Goal: Task Accomplishment & Management: Use online tool/utility

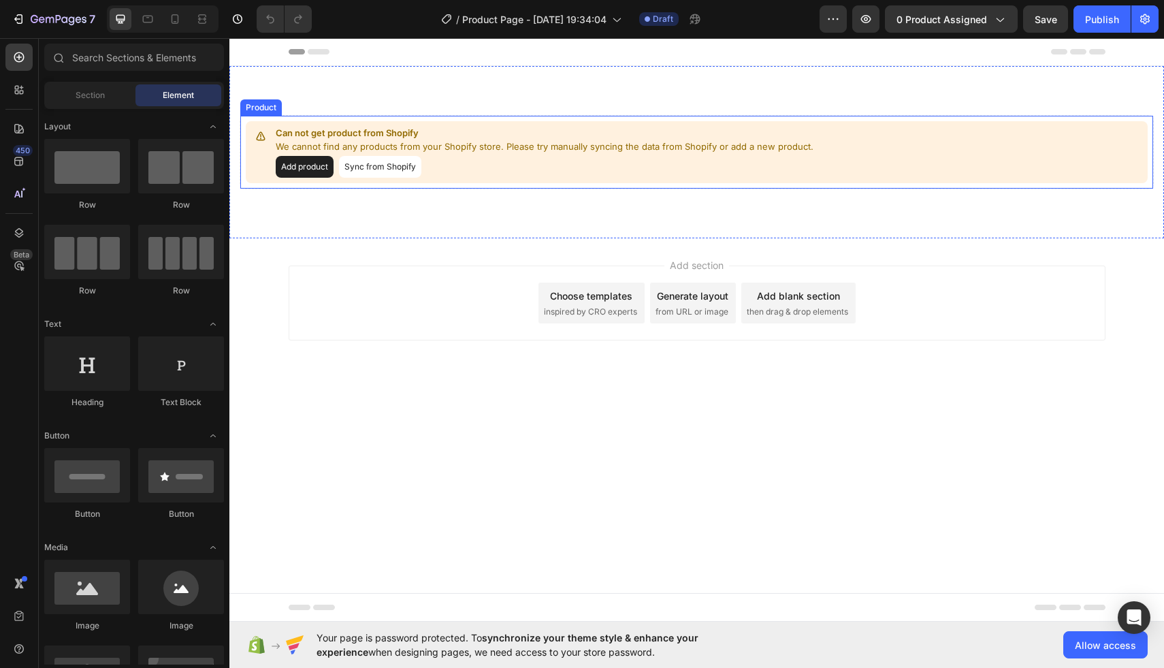
click at [378, 157] on button "Sync from Shopify" at bounding box center [380, 167] width 82 height 22
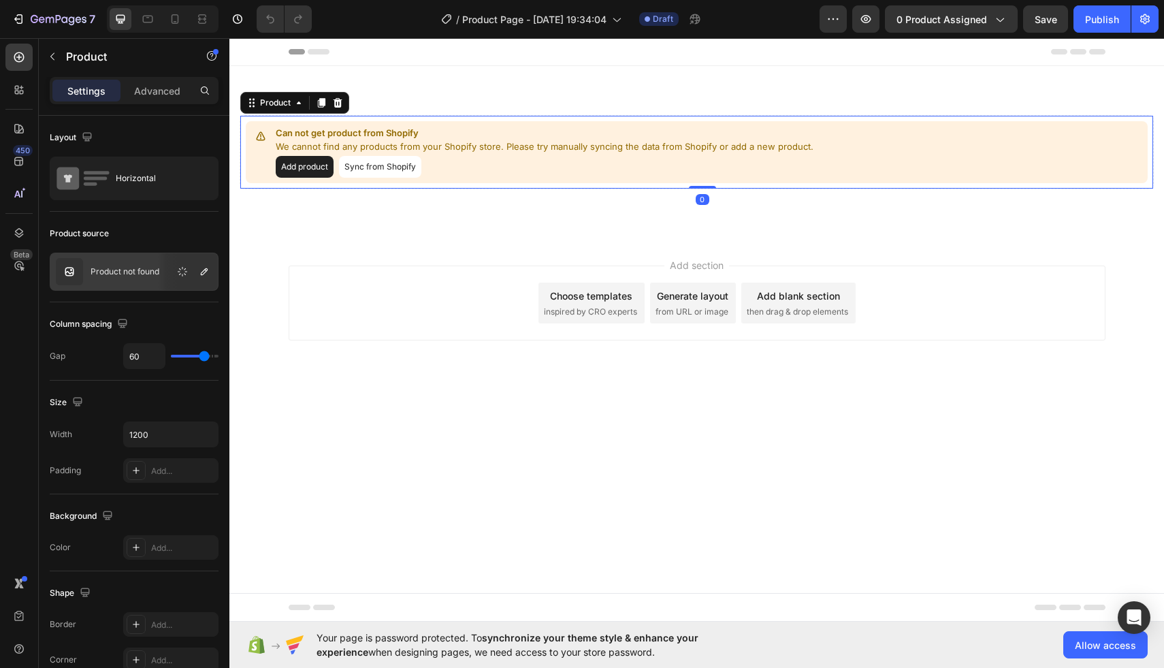
click at [378, 166] on button "Sync from Shopify" at bounding box center [380, 167] width 82 height 22
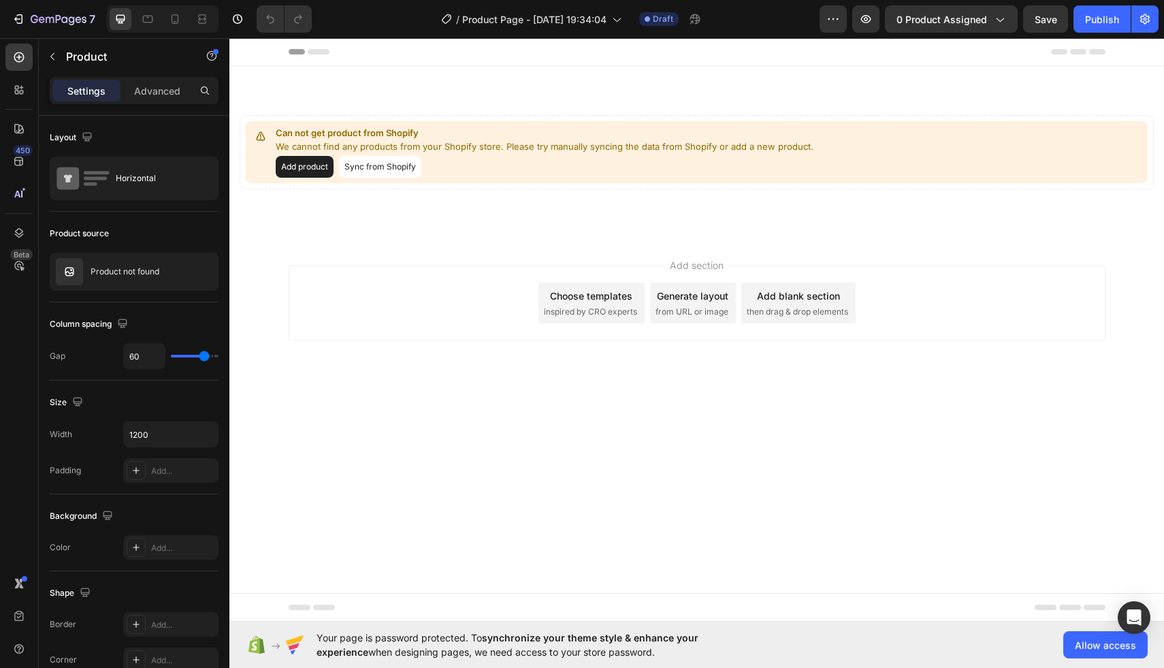
click at [377, 170] on button "Sync from Shopify" at bounding box center [380, 167] width 82 height 22
click at [185, 277] on button "button" at bounding box center [182, 271] width 16 height 16
click at [152, 274] on p "Product not found" at bounding box center [124, 272] width 69 height 10
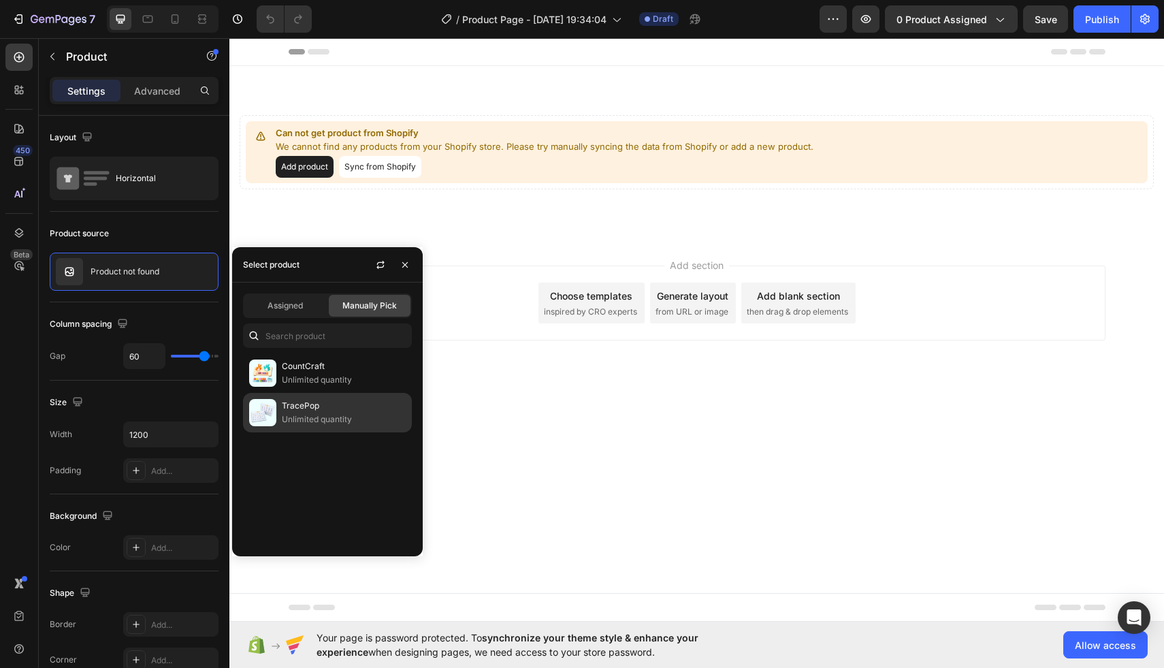
click at [297, 414] on p "Unlimited quantity" at bounding box center [344, 419] width 124 height 14
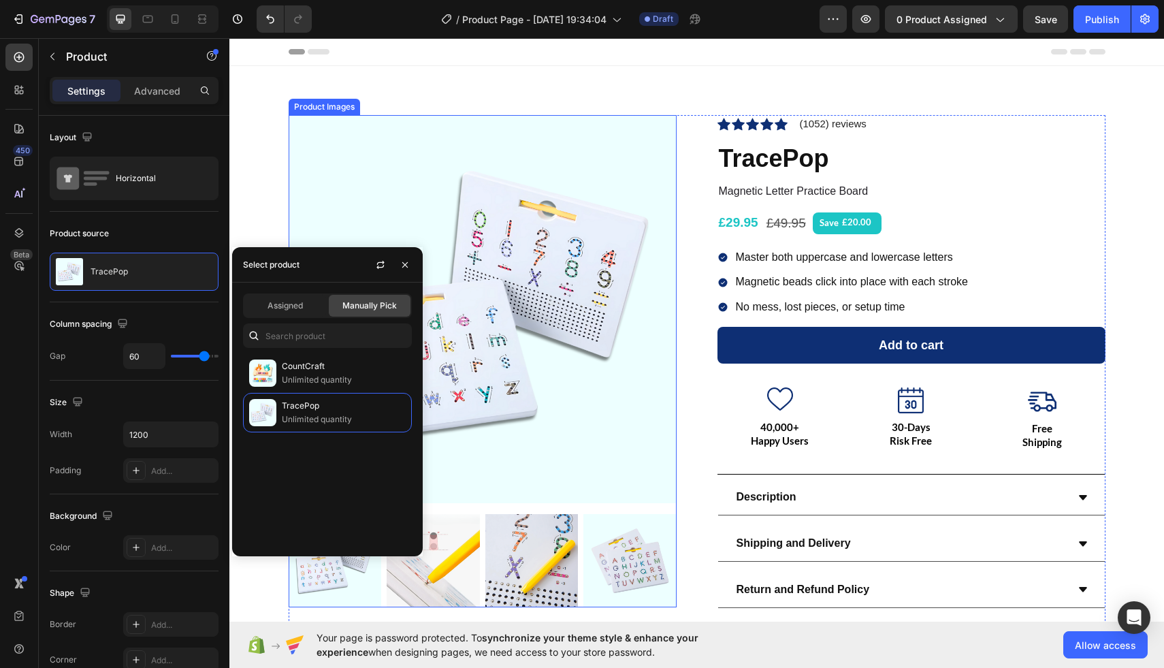
click at [572, 239] on img at bounding box center [483, 309] width 388 height 388
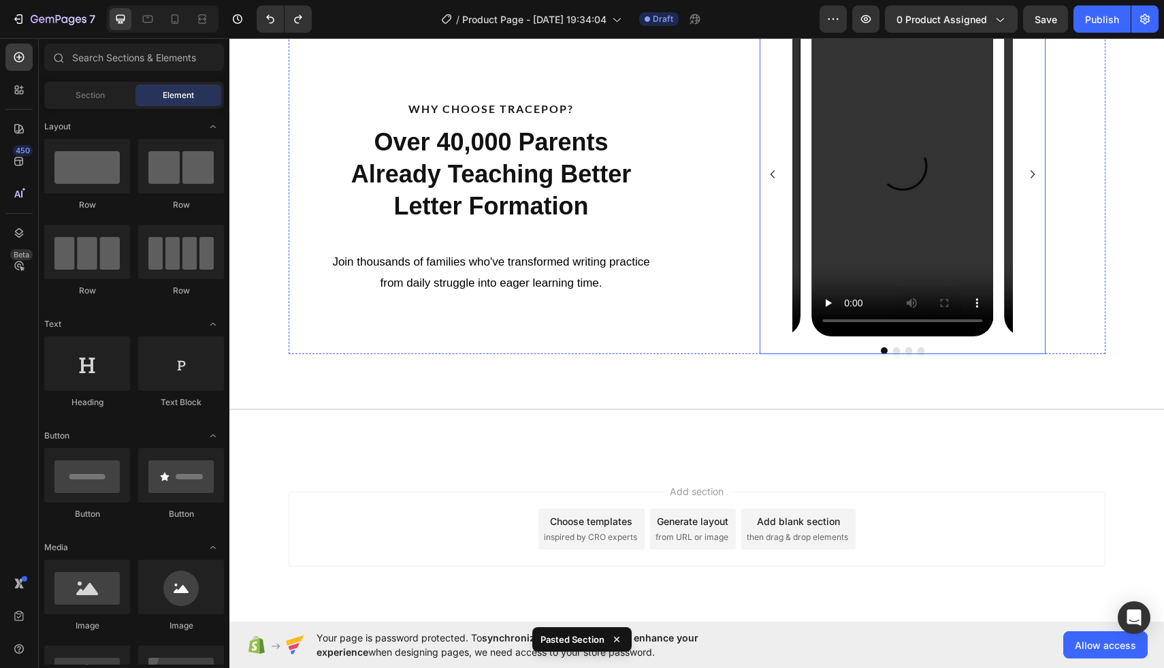
scroll to position [2130, 0]
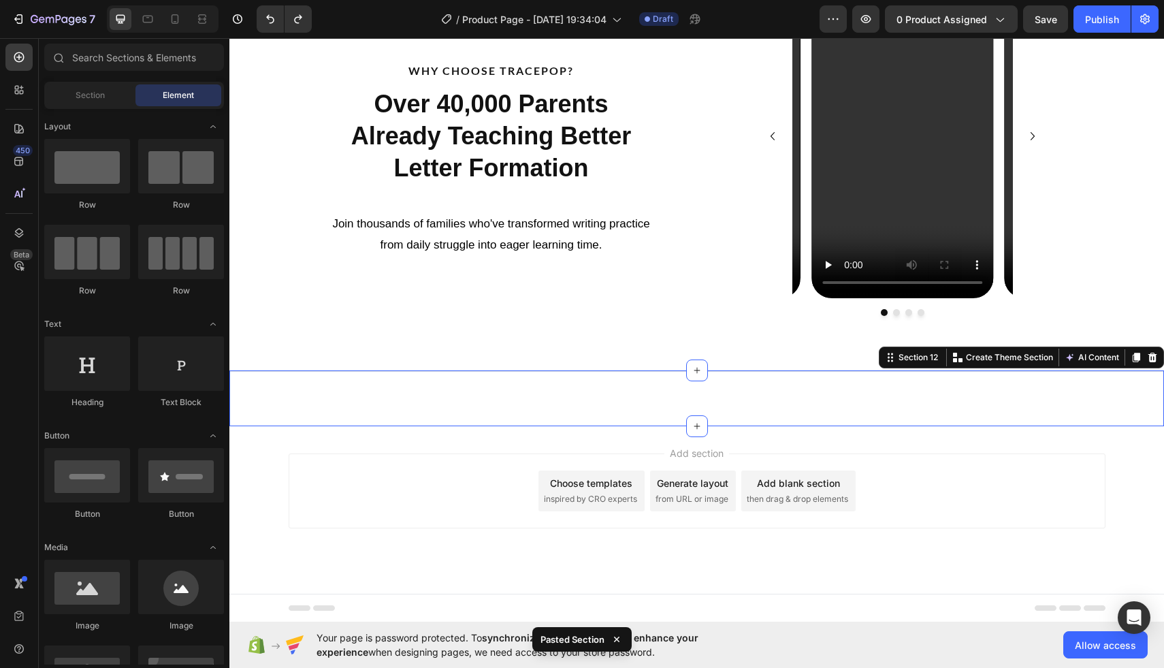
click at [634, 381] on div "Title Line Section 12 You can create reusable sections Create Theme Section AI …" at bounding box center [696, 398] width 934 height 56
click at [477, 408] on div "Title Line Section 12 You can create reusable sections Create Theme Section AI …" at bounding box center [696, 398] width 934 height 56
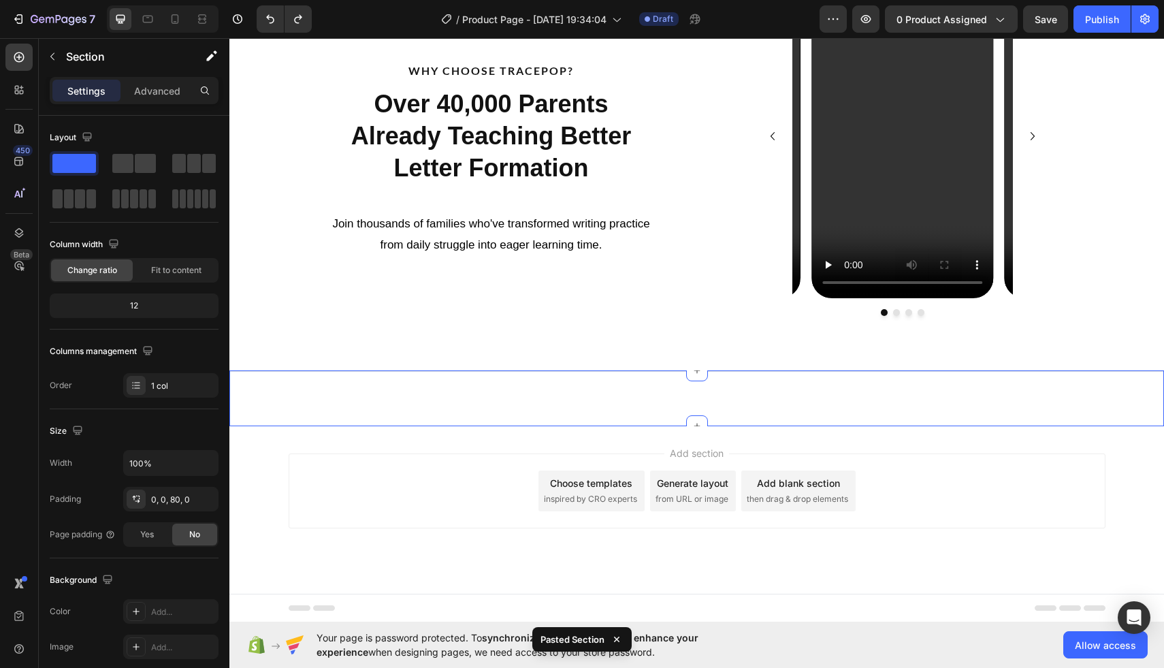
click at [474, 406] on div "Title Line Section 12 You can create reusable sections Create Theme Section AI …" at bounding box center [696, 398] width 934 height 56
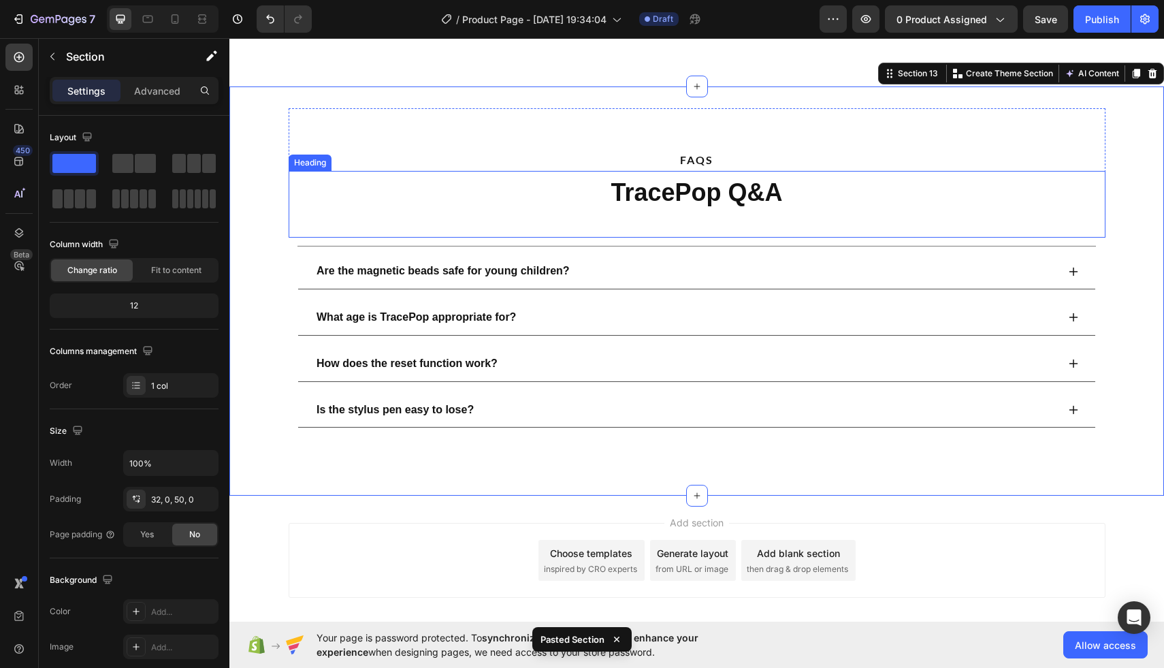
scroll to position [2267, 0]
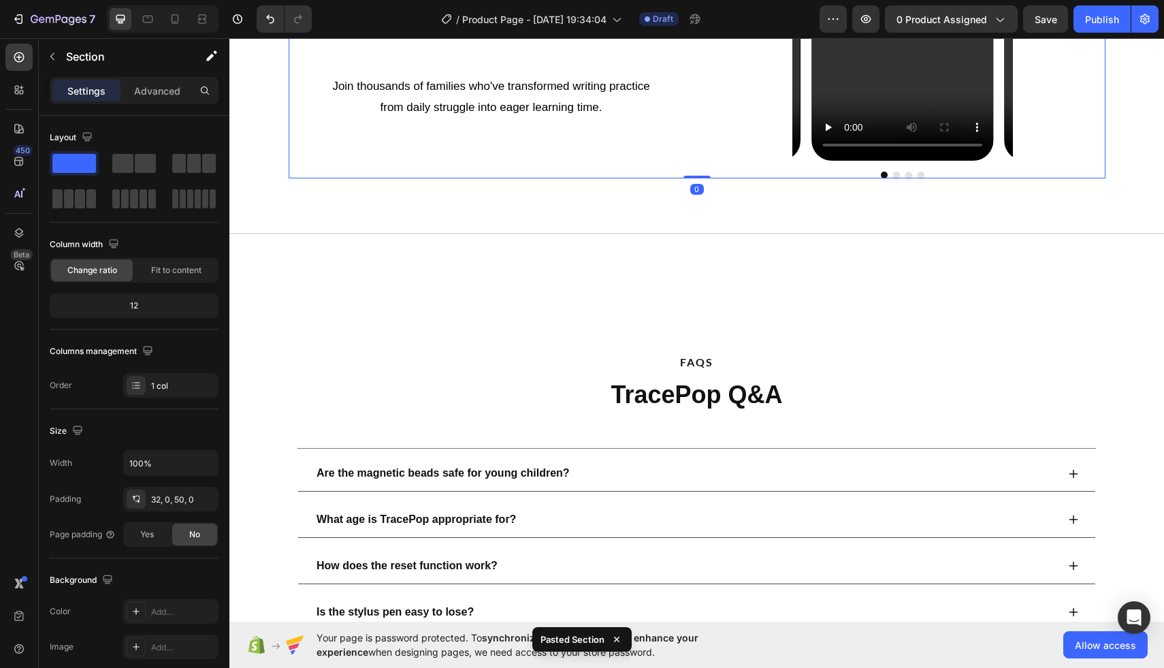
click at [677, 168] on div "WHY CHOOSE TRACEPOP? Text Block Over 40,000 Parents Already Teaching Better Let…" at bounding box center [492, 7] width 406 height 341
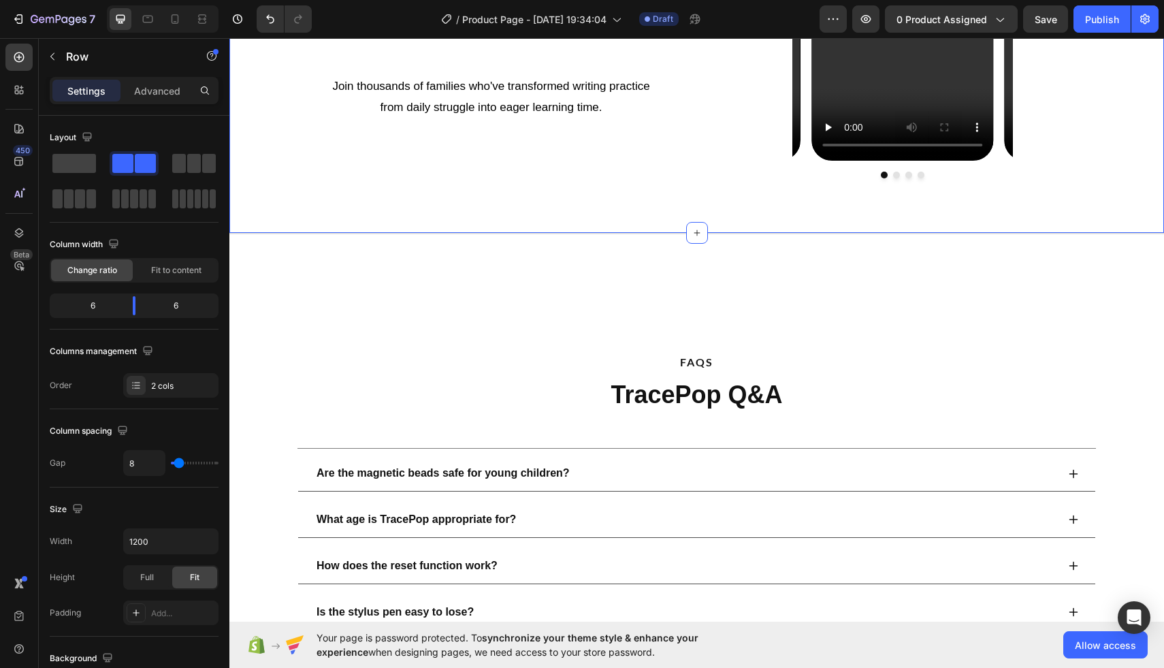
click at [689, 199] on div "WHY CHOOSE TRACEPOP? Text Block Over 40,000 Parents Already Teaching Better Let…" at bounding box center [696, 7] width 934 height 450
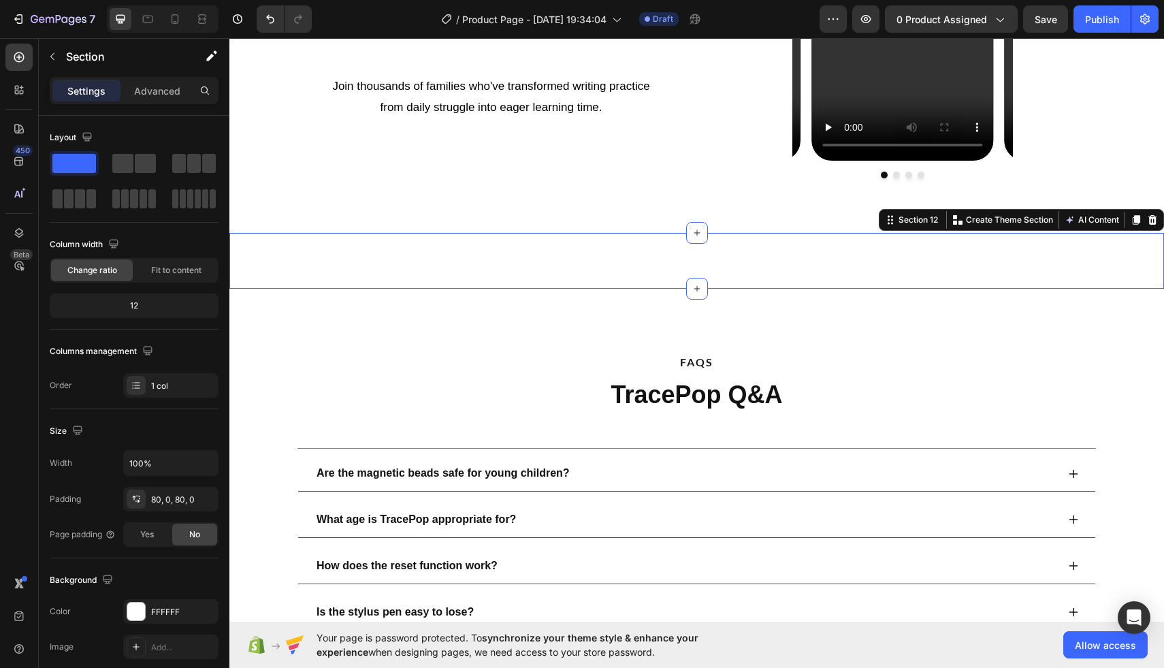
click at [672, 277] on div "Title Line Section 12 You can create reusable sections Create Theme Section AI …" at bounding box center [696, 261] width 934 height 56
click at [659, 316] on div "FAQS Text Block TracePop Q&A Heading" at bounding box center [697, 375] width 817 height 130
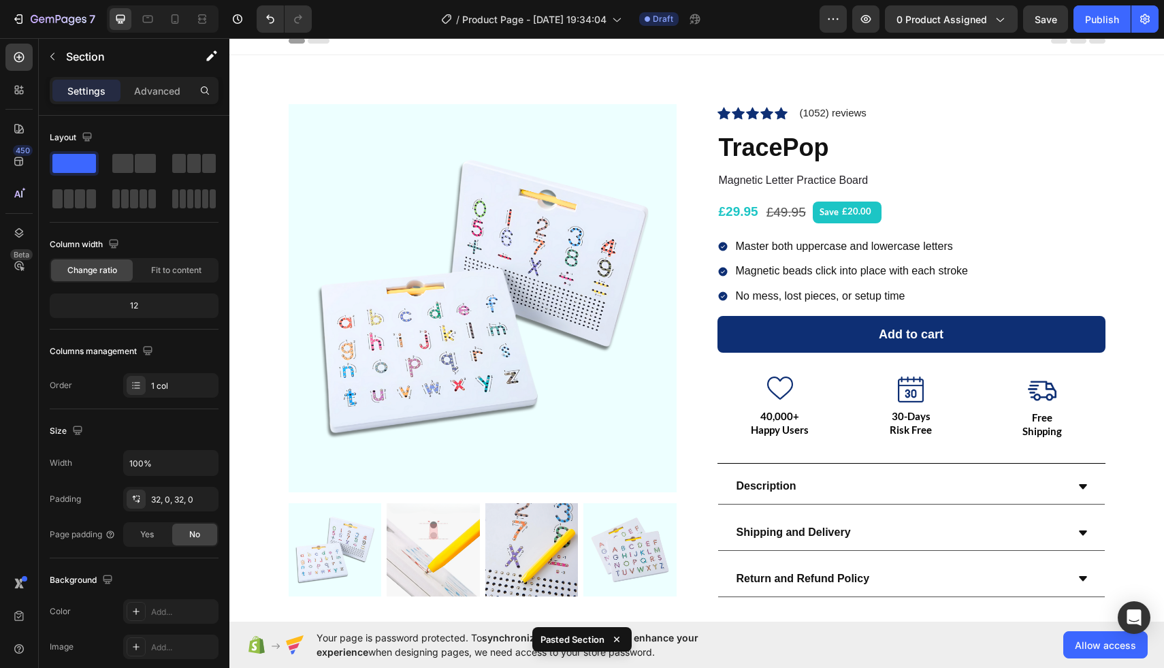
scroll to position [0, 0]
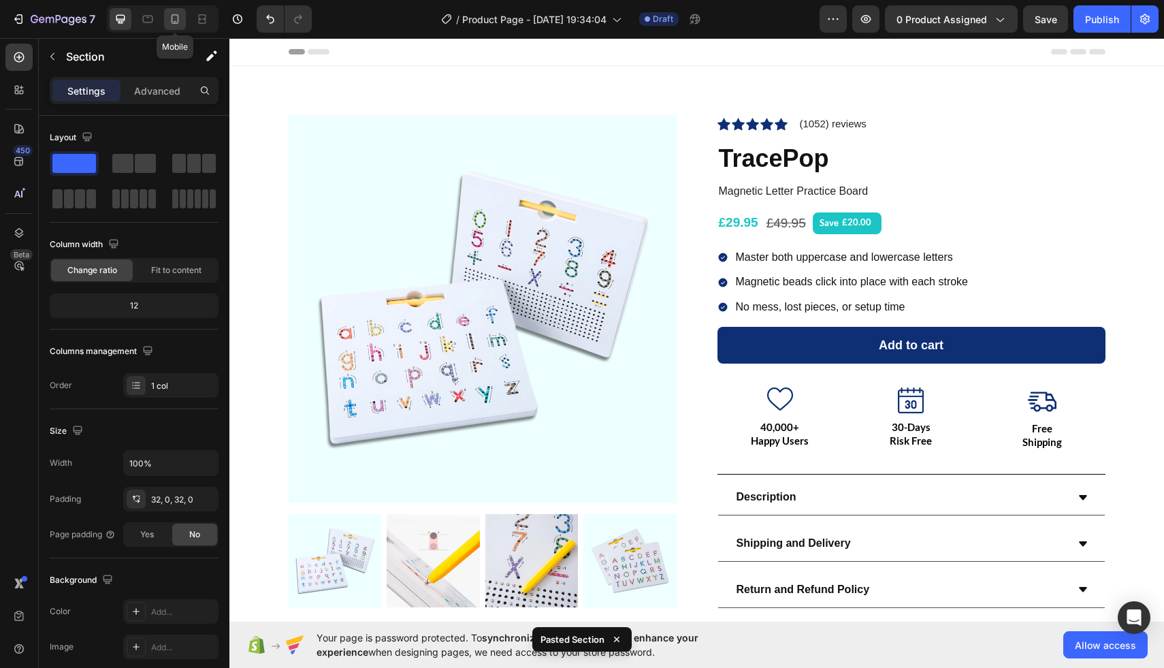
click at [177, 23] on icon at bounding box center [175, 19] width 14 height 14
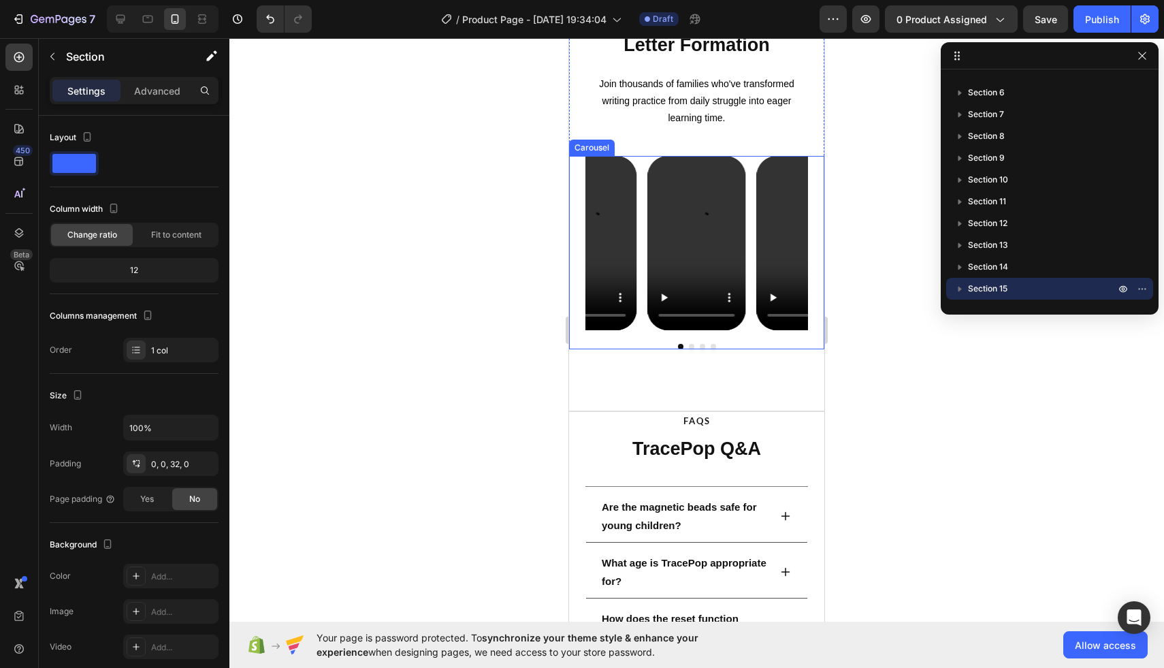
scroll to position [2402, 0]
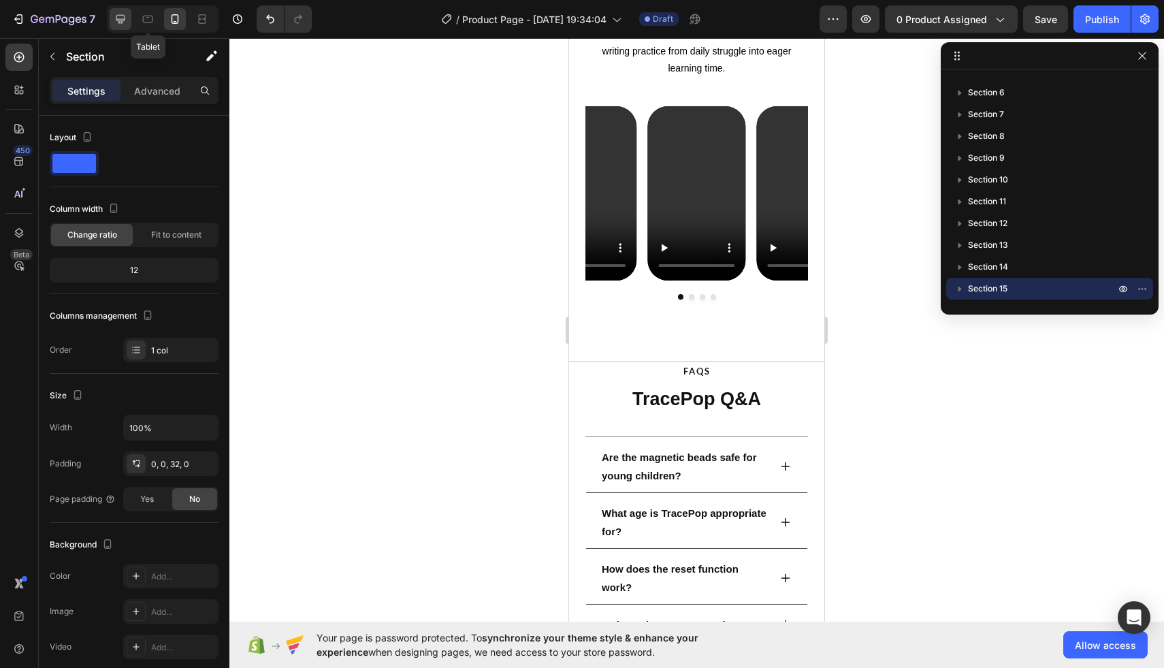
click at [120, 21] on icon at bounding box center [120, 19] width 9 height 9
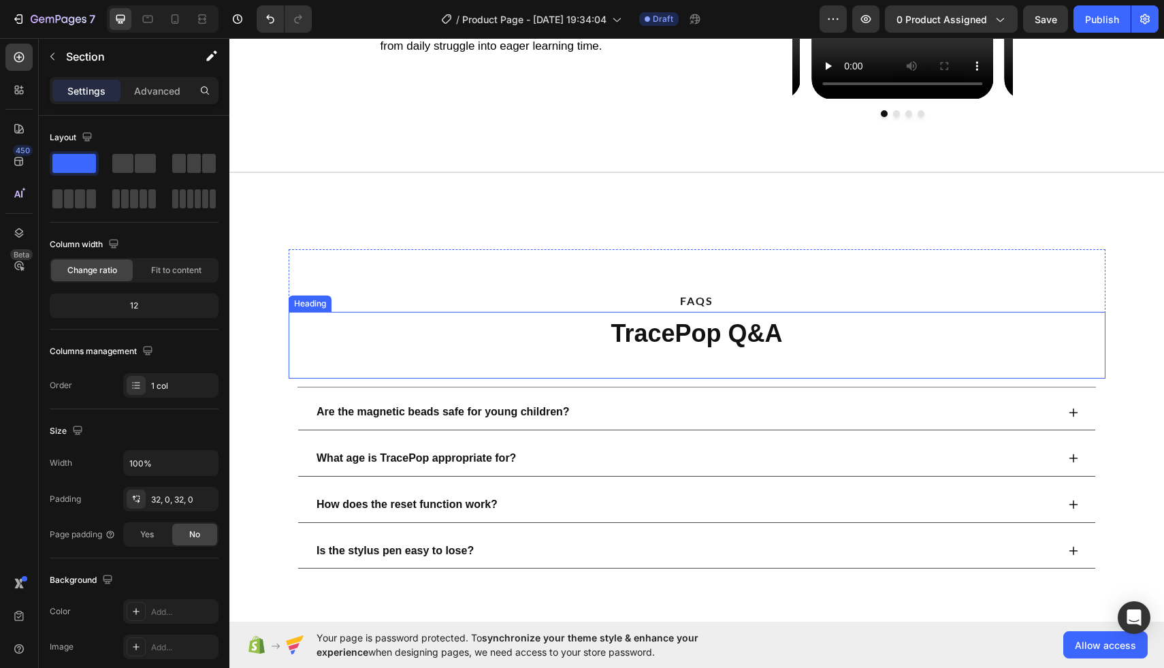
scroll to position [2515, 0]
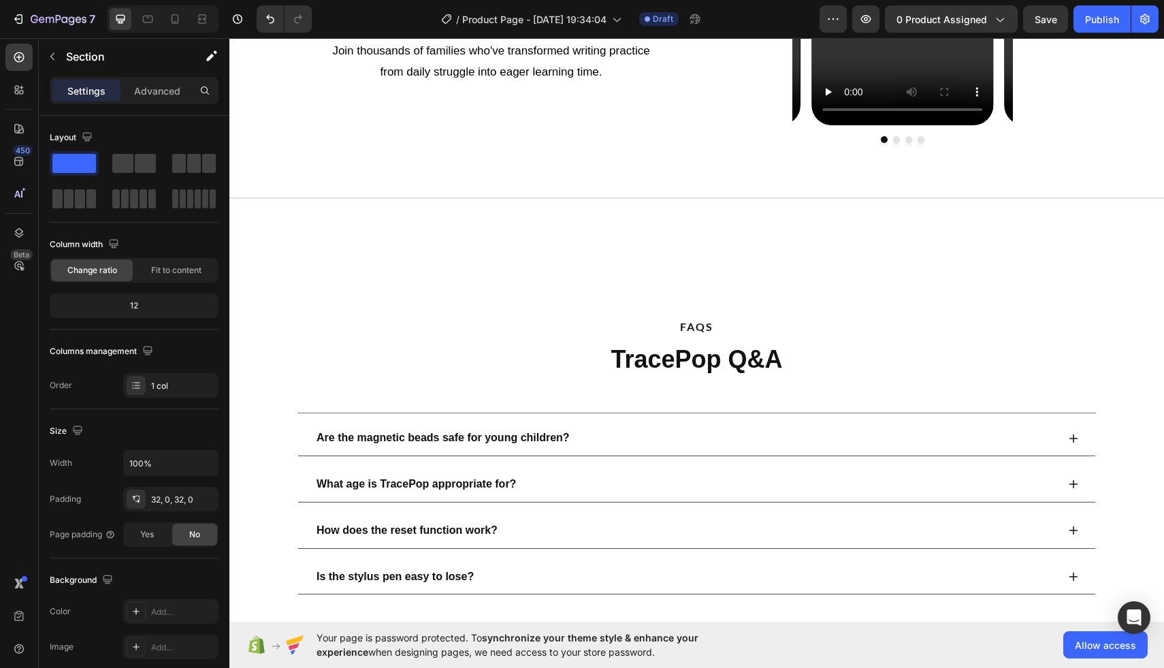
click at [161, 20] on div at bounding box center [163, 18] width 112 height 27
click at [173, 20] on icon at bounding box center [175, 19] width 14 height 14
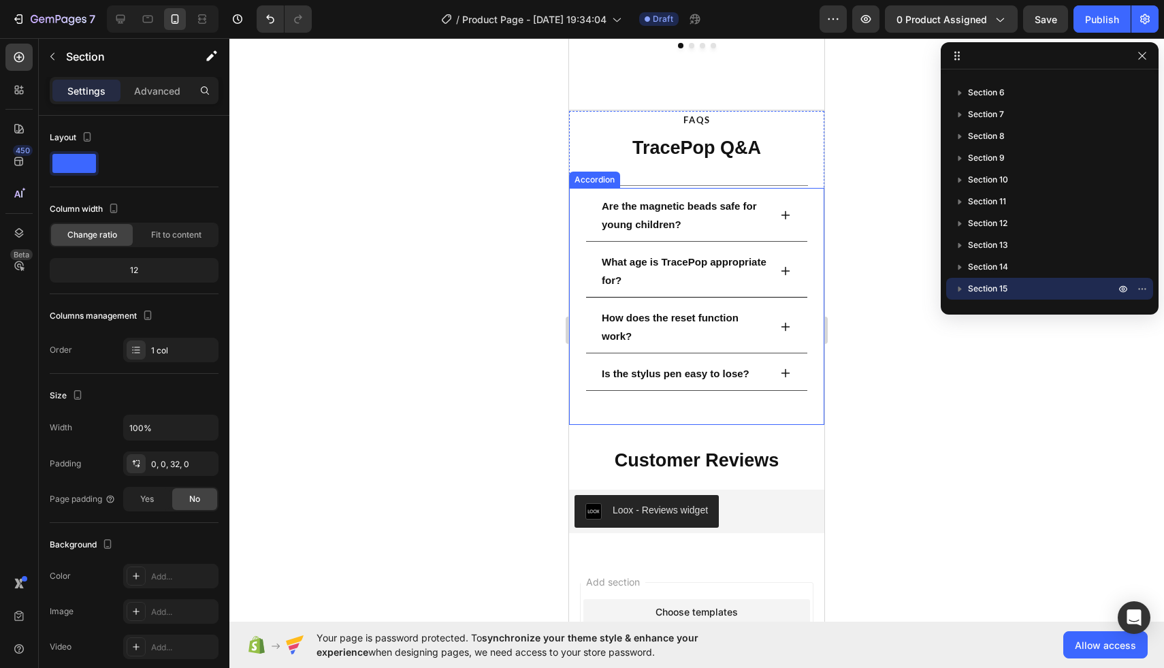
scroll to position [2563, 0]
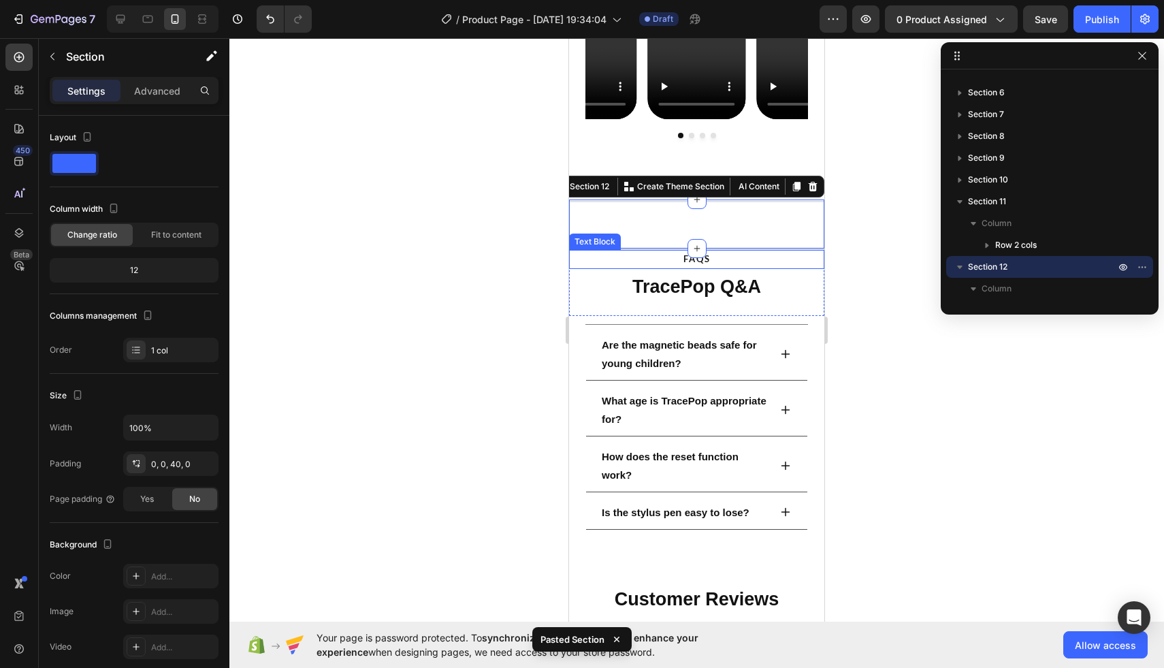
click at [804, 293] on h2 "TracePop Q&A" at bounding box center [696, 287] width 223 height 27
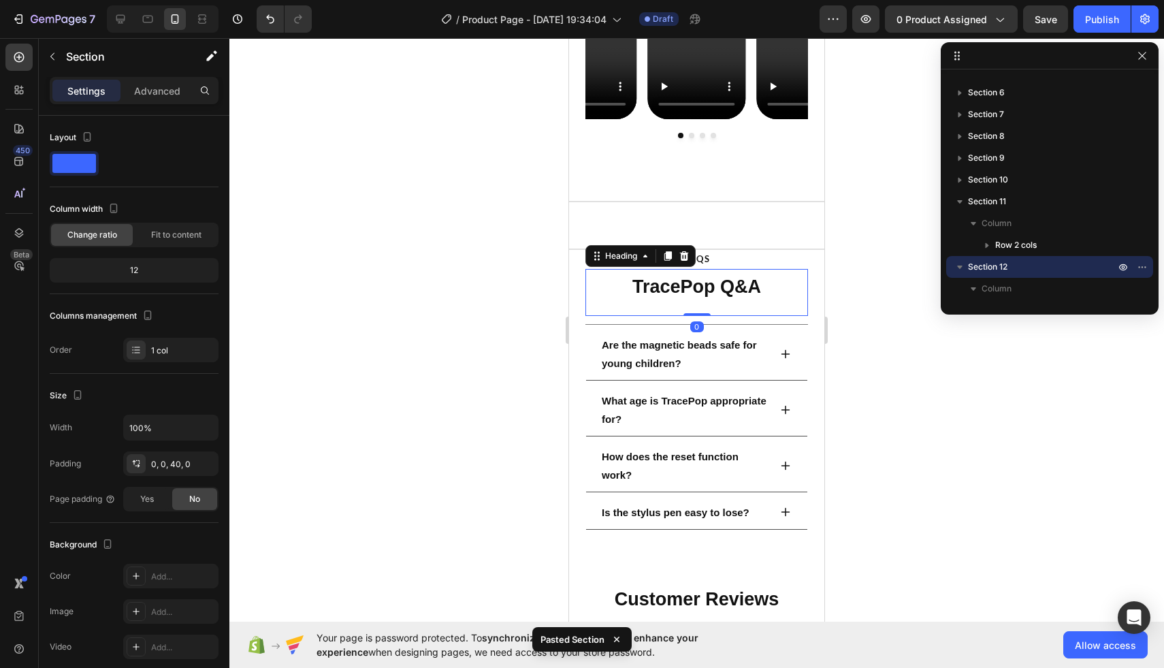
scroll to position [363, 0]
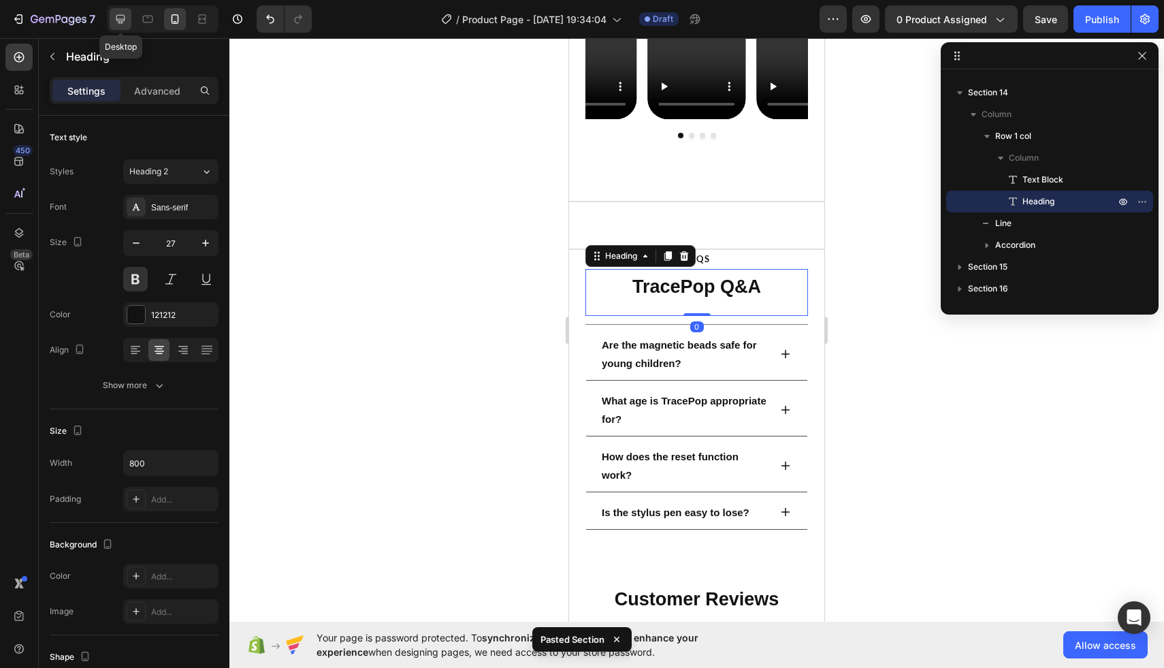
click at [121, 22] on icon at bounding box center [120, 19] width 9 height 9
type input "36"
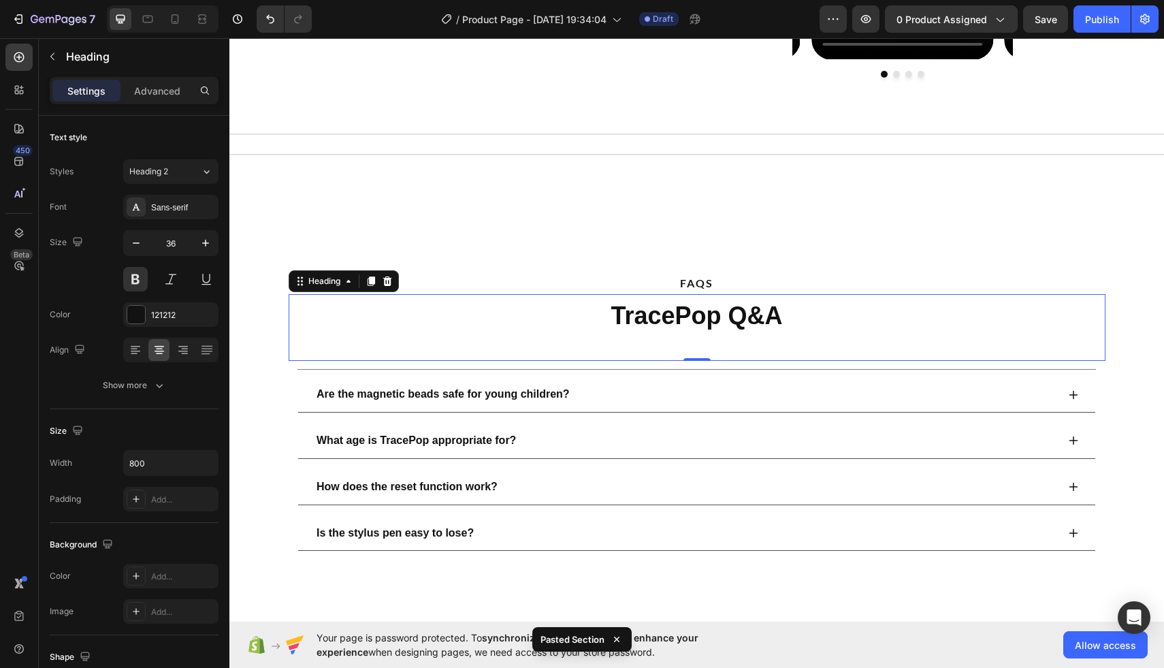
scroll to position [2578, 0]
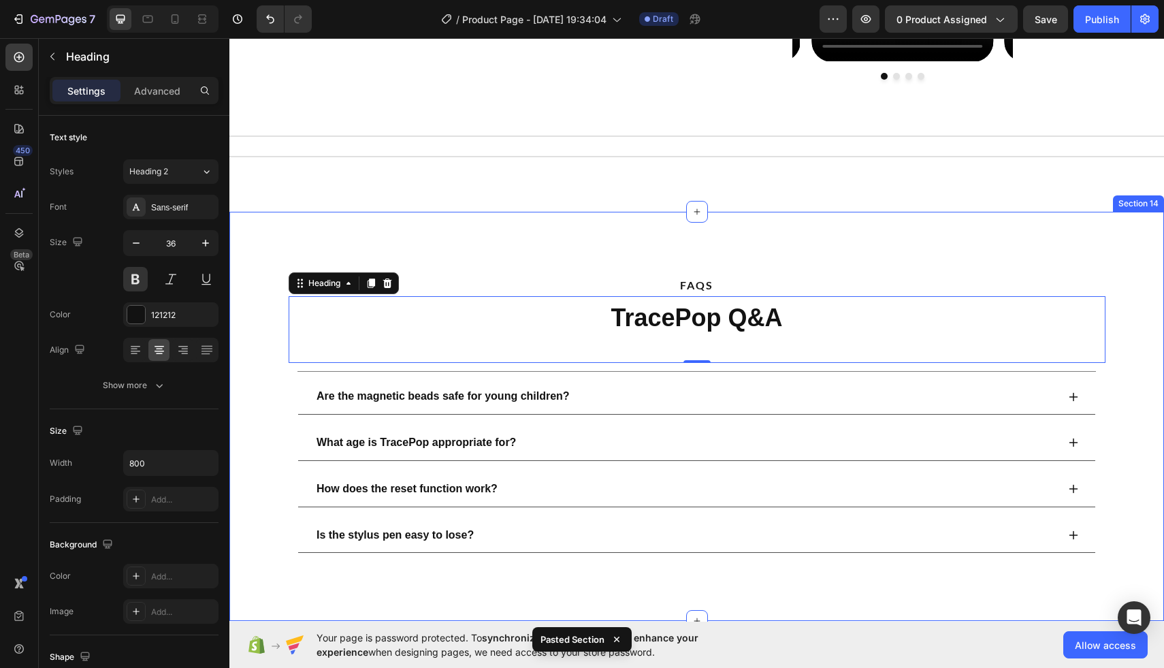
click at [520, 203] on div "Title Line Section 13" at bounding box center [696, 184] width 934 height 56
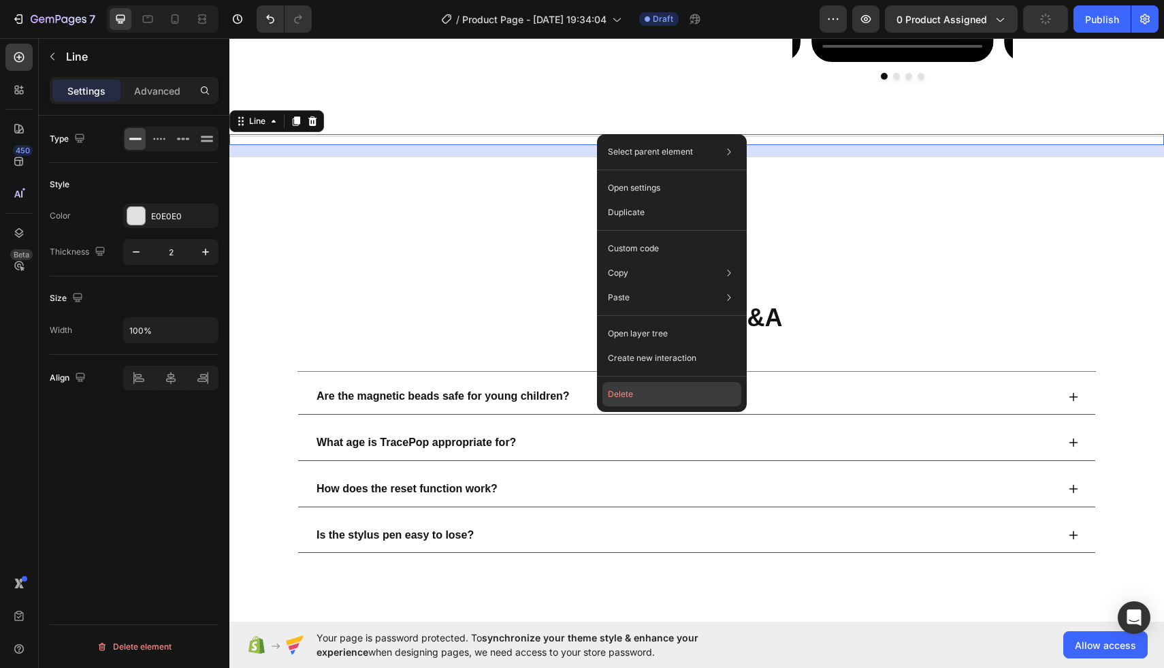
click at [628, 393] on button "Delete" at bounding box center [671, 394] width 139 height 24
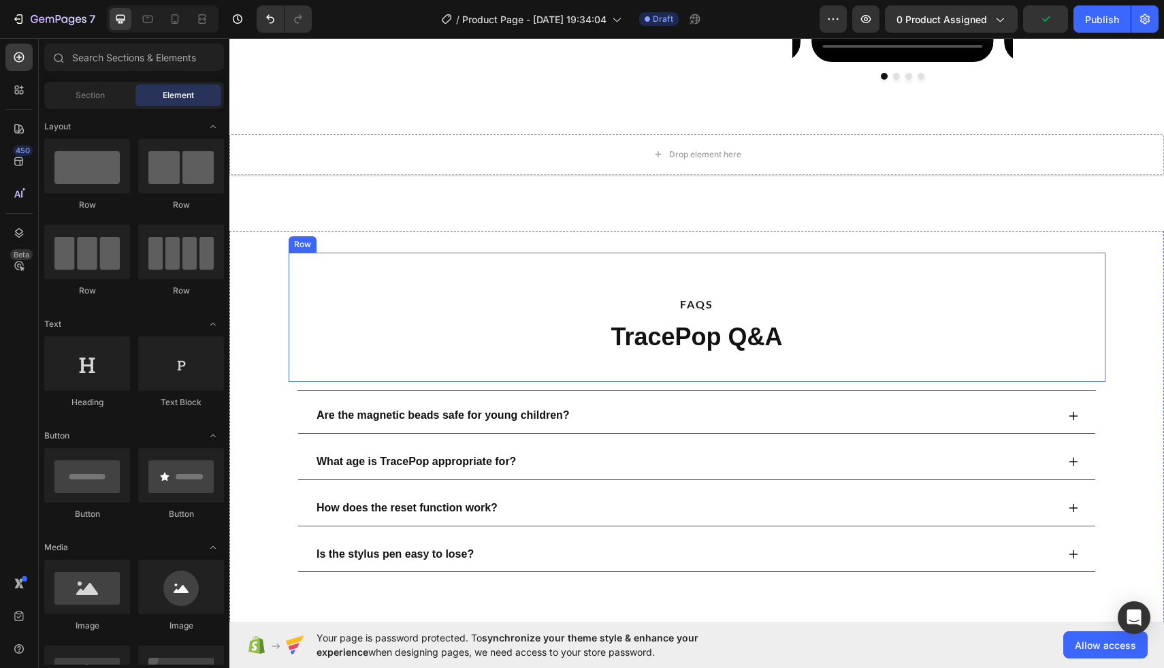
scroll to position [2541, 0]
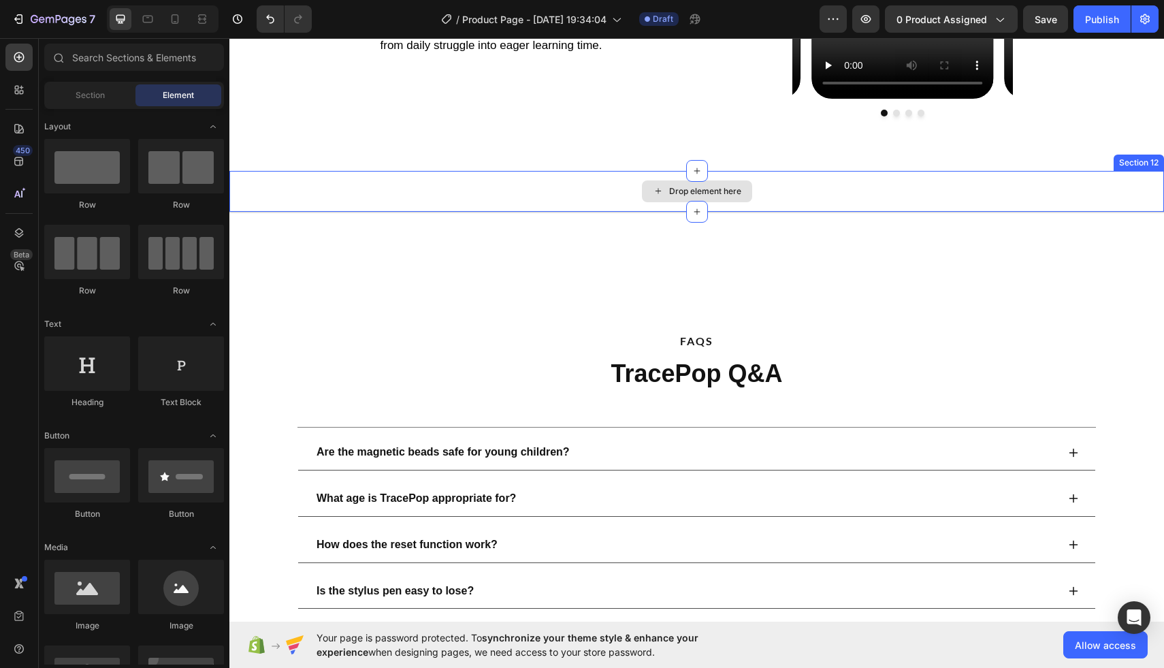
click at [645, 193] on div "Drop element here" at bounding box center [697, 191] width 110 height 22
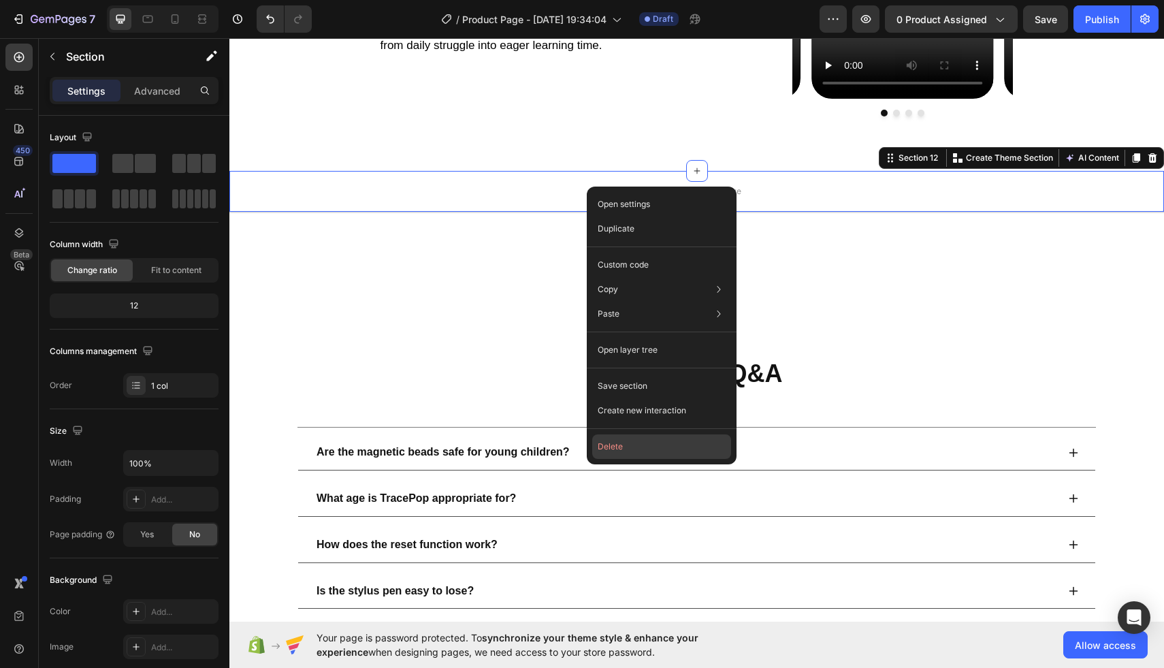
click at [639, 442] on button "Delete" at bounding box center [661, 446] width 139 height 24
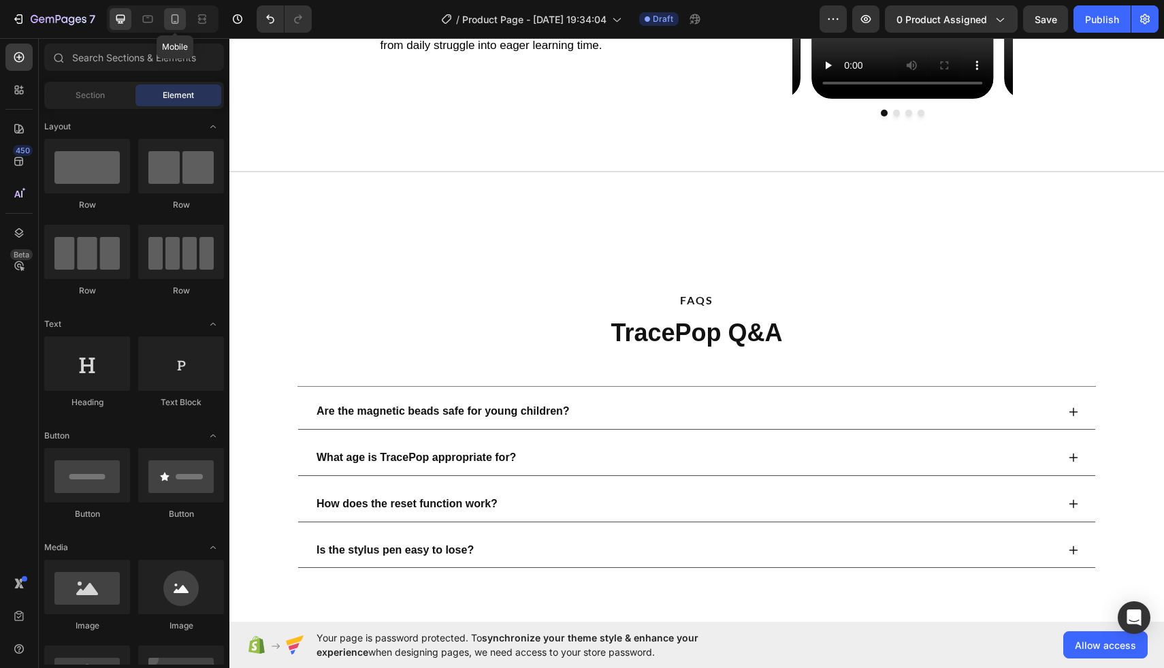
click at [182, 25] on div at bounding box center [175, 19] width 22 height 22
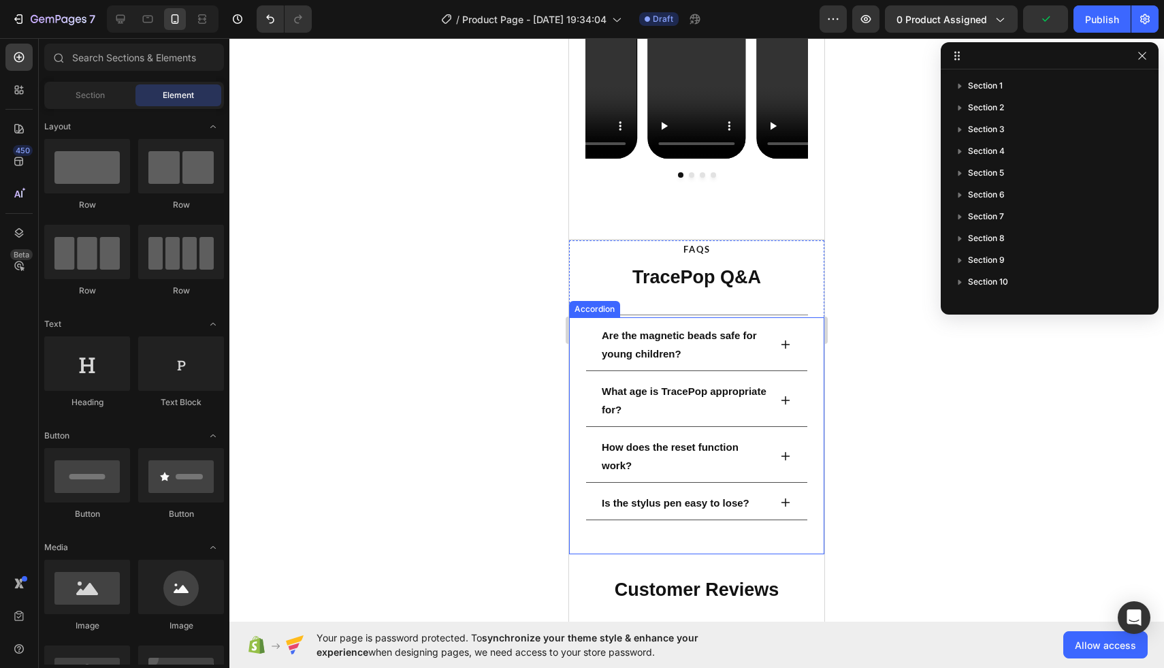
scroll to position [2514, 0]
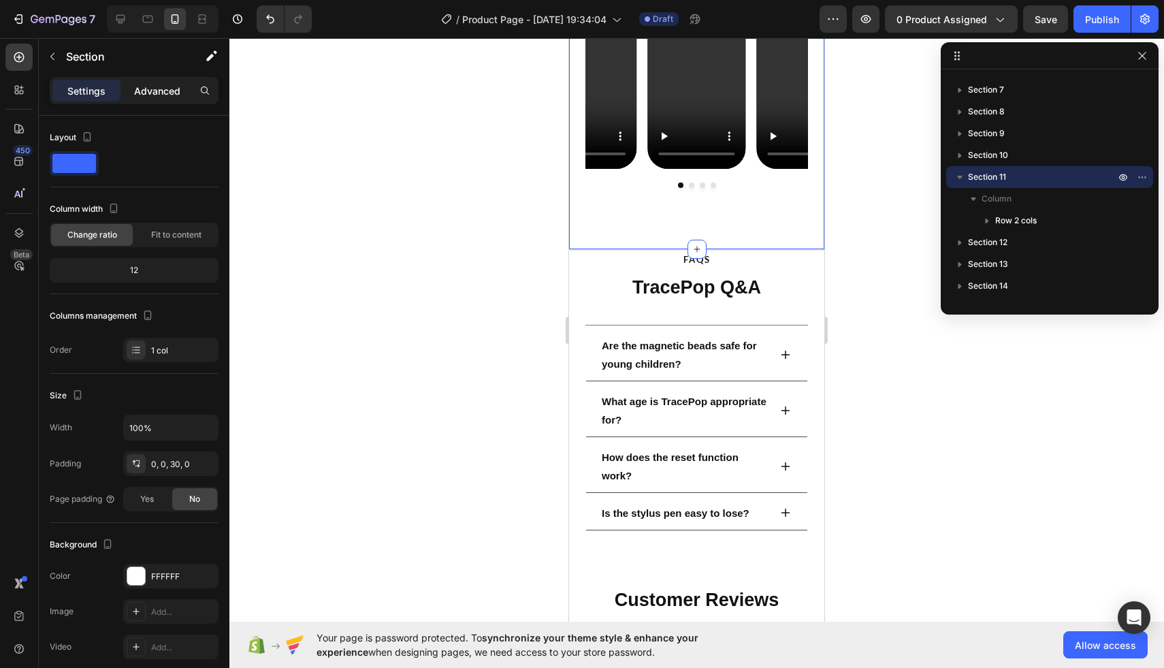
click at [146, 97] on div "Advanced" at bounding box center [157, 91] width 68 height 22
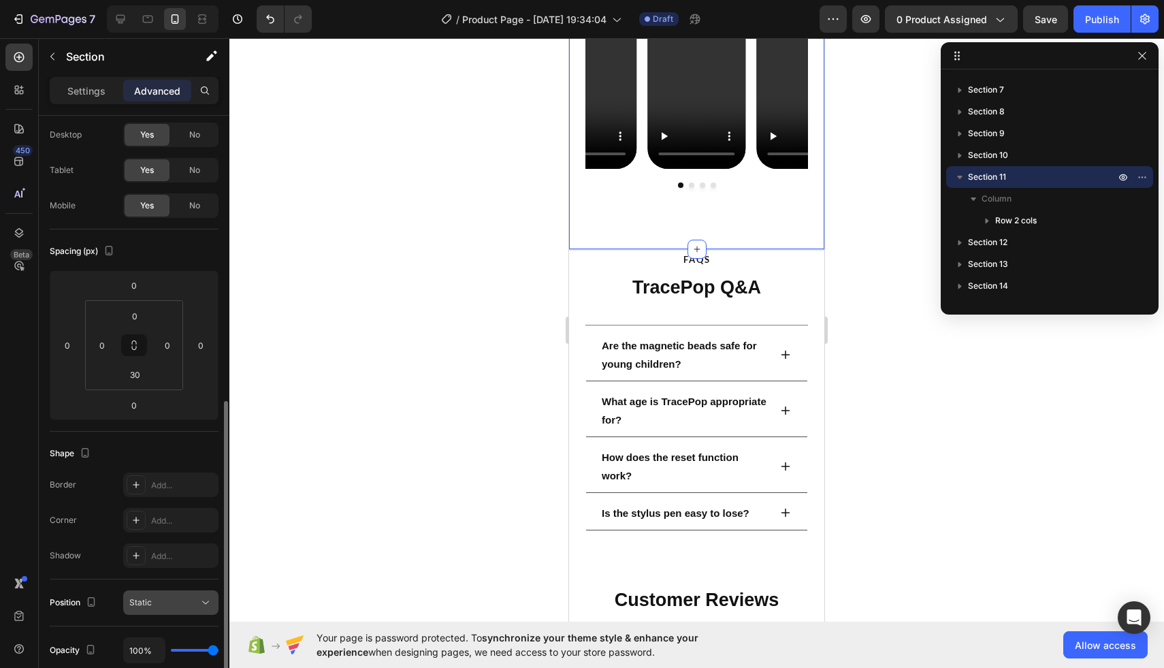
scroll to position [0, 0]
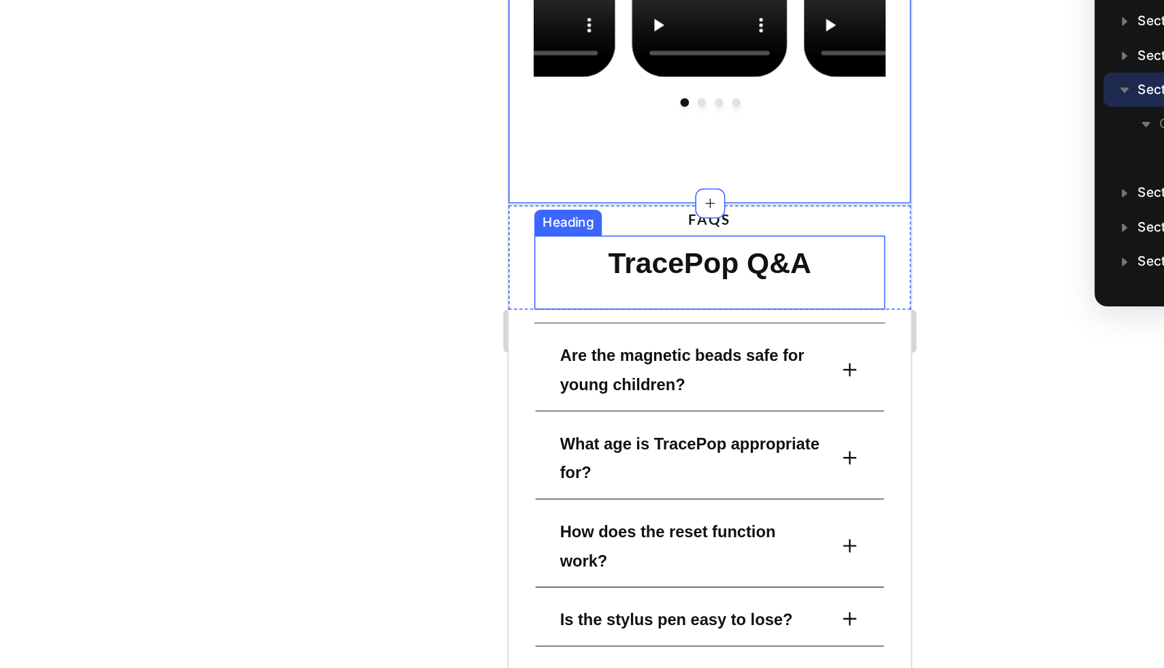
click at [550, 138] on div "TracePop Q&A Heading" at bounding box center [636, 126] width 223 height 47
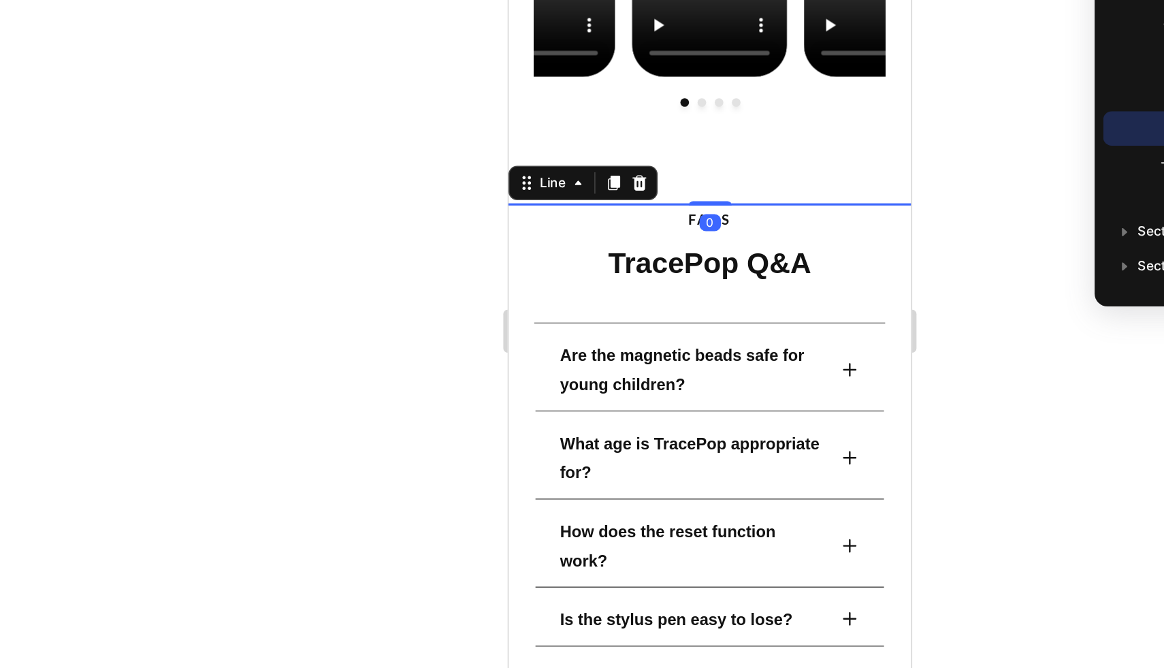
click at [721, 82] on div at bounding box center [635, 82] width 255 height 1
click at [591, 71] on icon at bounding box center [591, 70] width 9 height 10
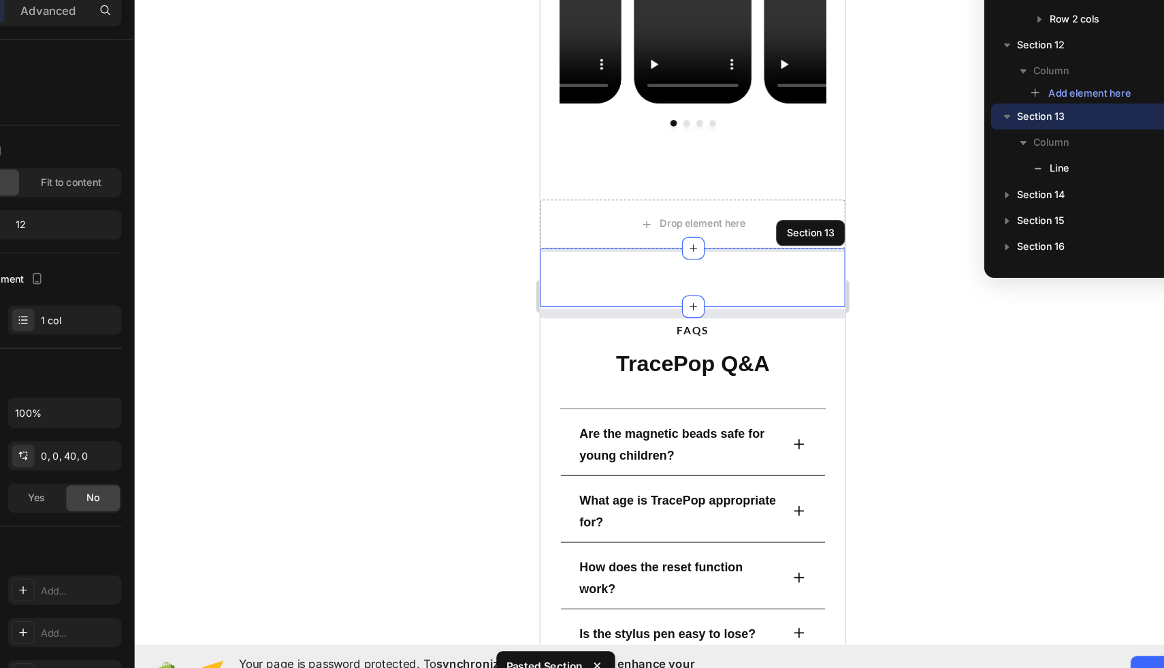
scroll to position [249, 0]
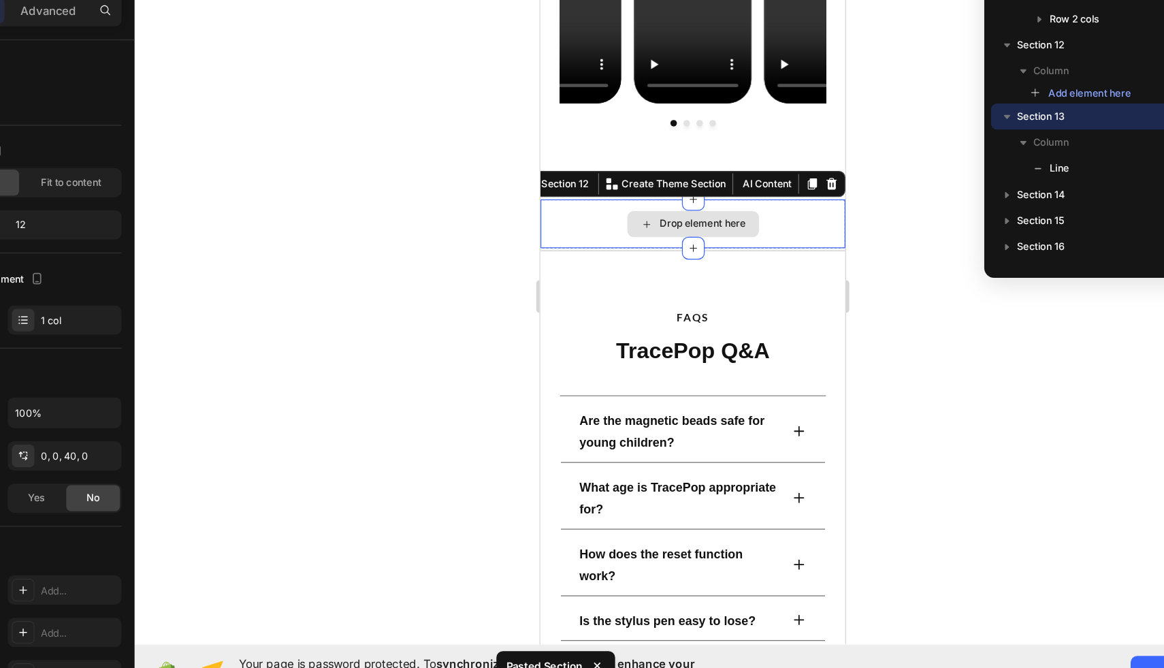
click at [750, 166] on div "Drop element here" at bounding box center [667, 179] width 255 height 41
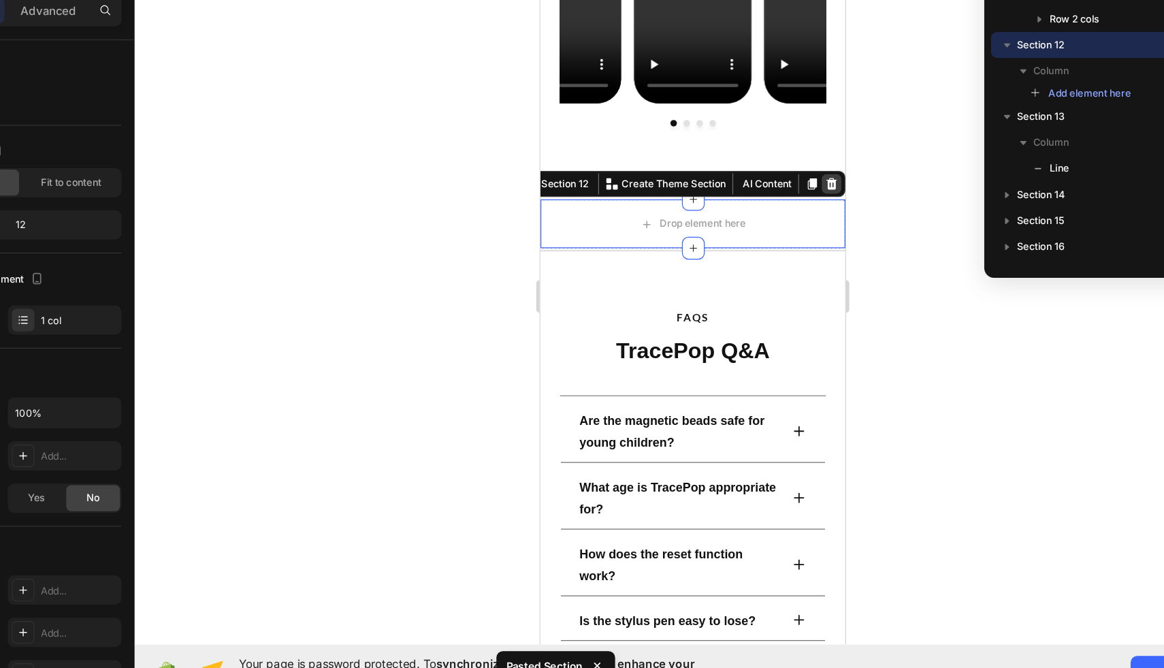
click at [781, 148] on icon at bounding box center [783, 146] width 9 height 10
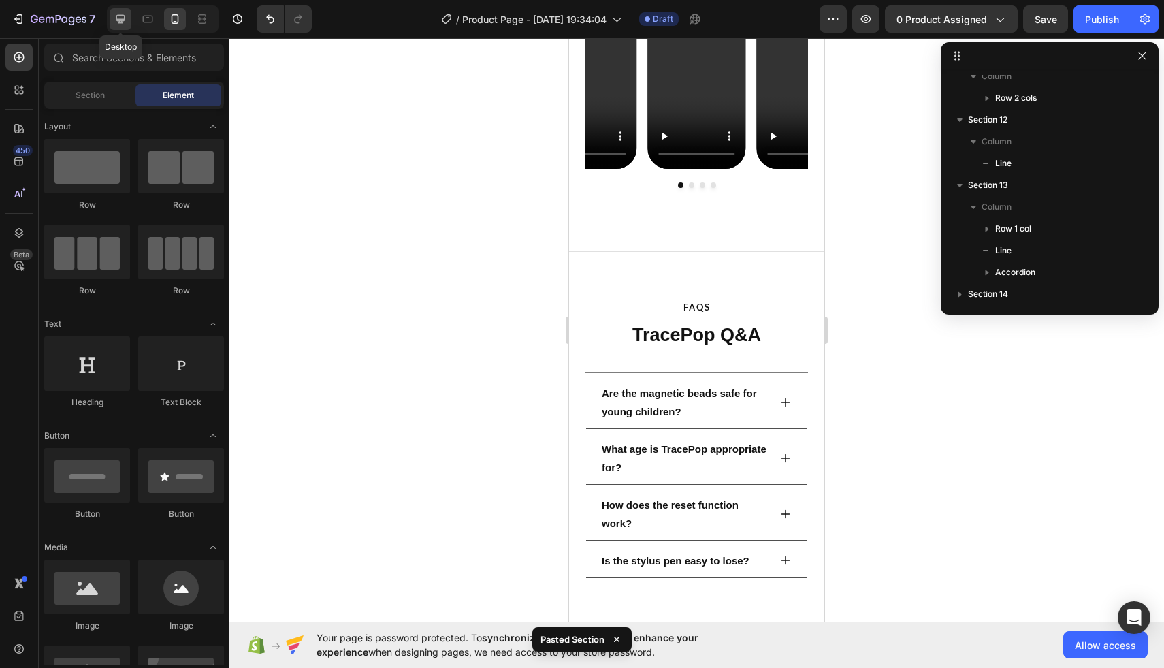
click at [125, 12] on icon at bounding box center [121, 19] width 14 height 14
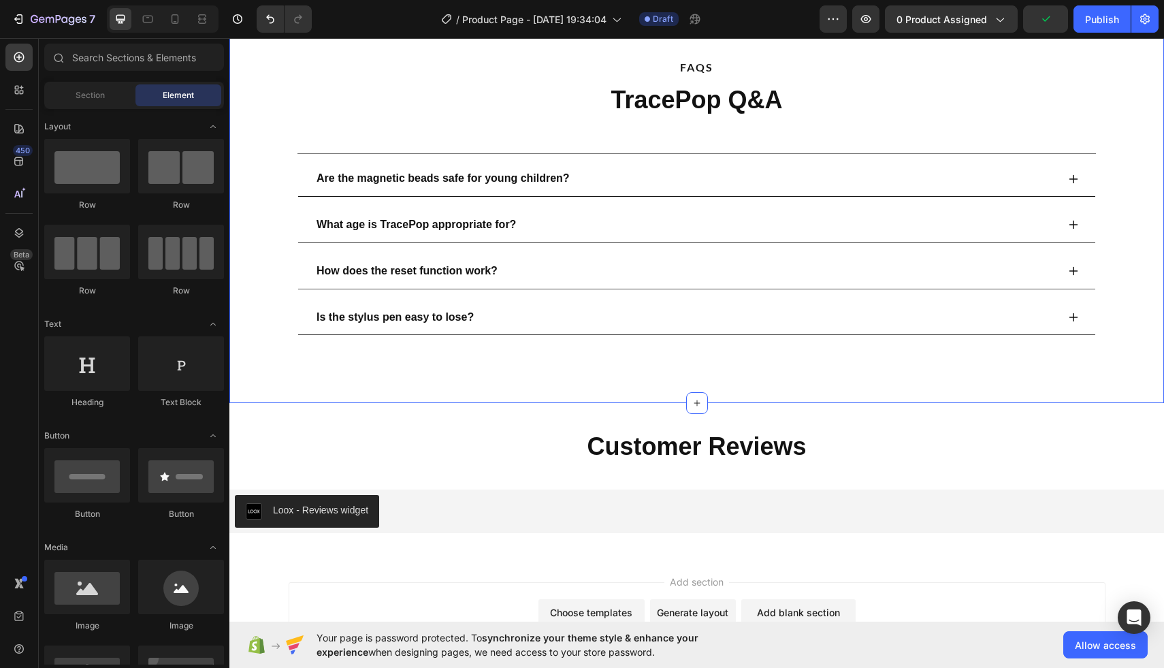
scroll to position [2784, 0]
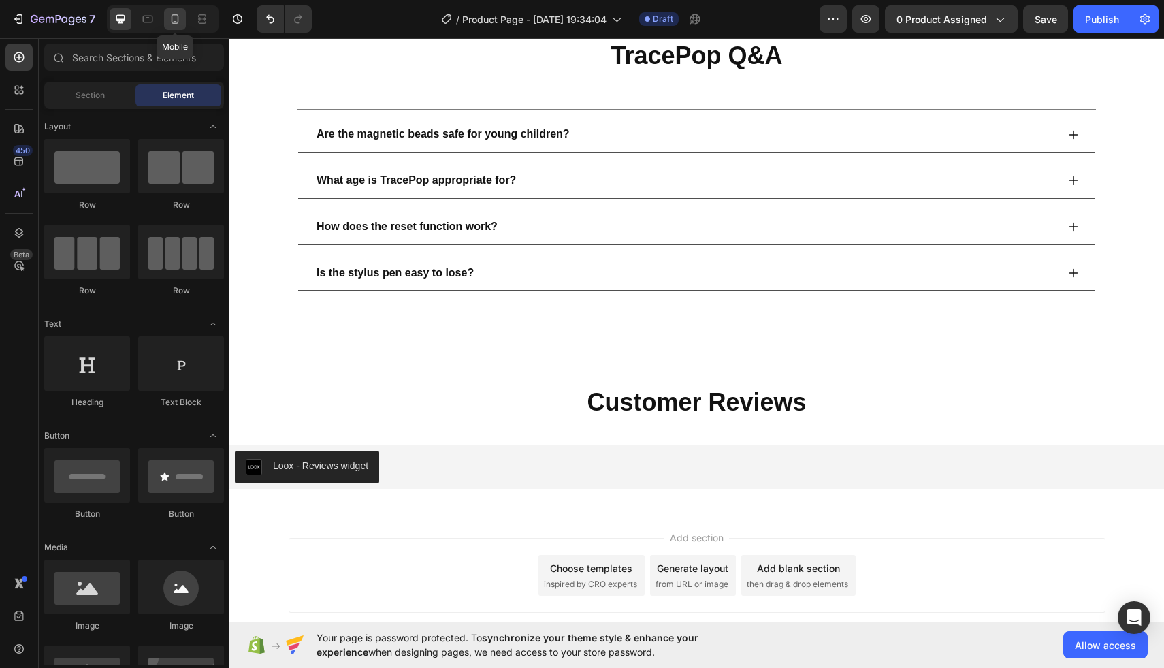
click at [175, 20] on icon at bounding box center [175, 19] width 14 height 14
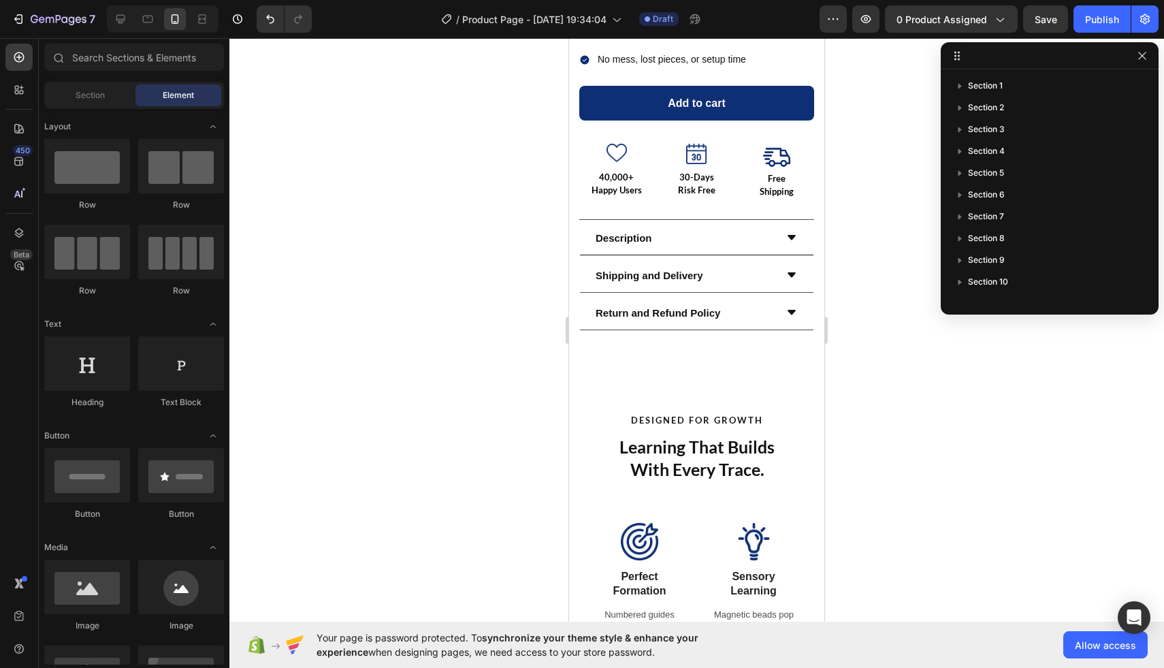
scroll to position [519, 0]
click at [737, 233] on div "Description" at bounding box center [684, 237] width 182 height 22
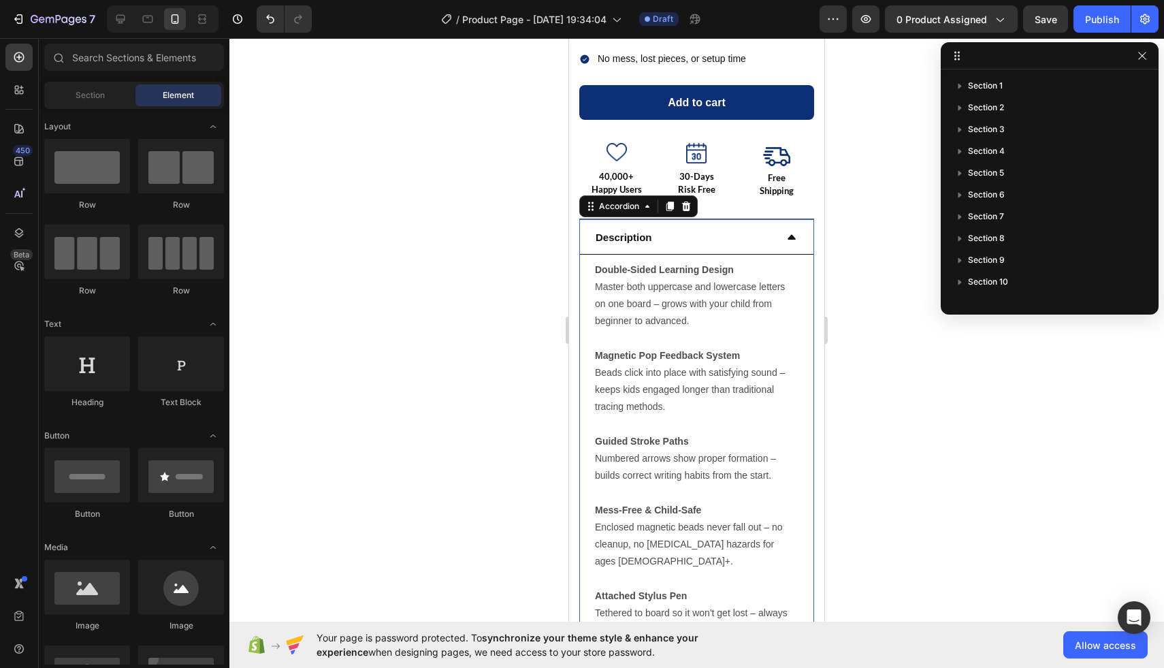
scroll to position [192, 0]
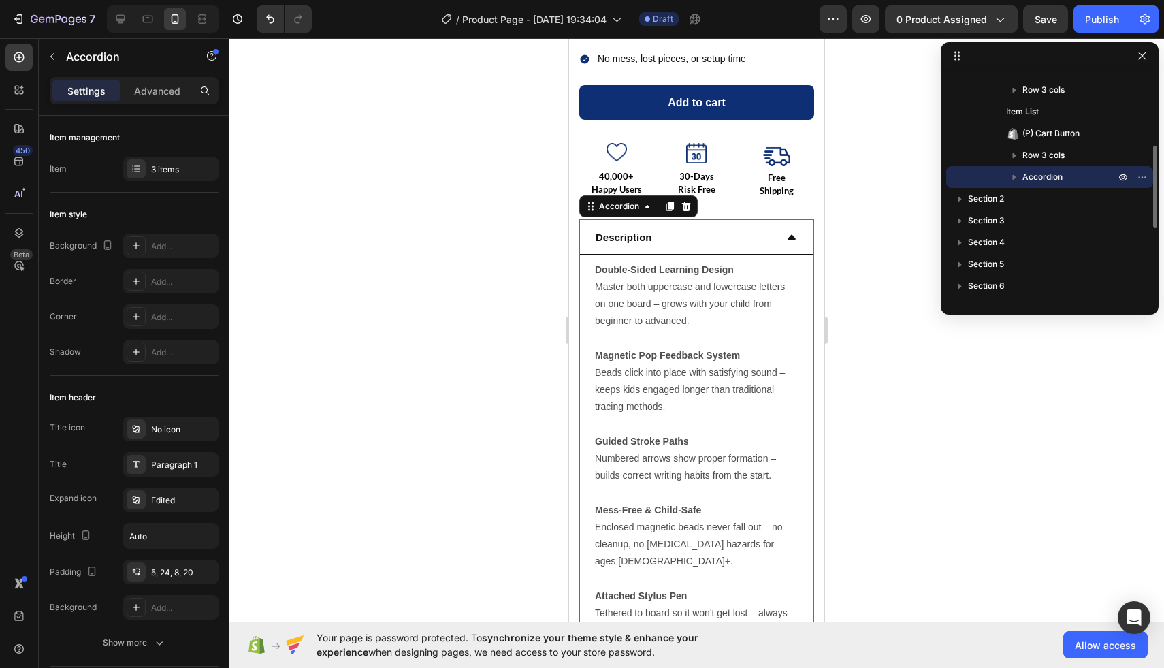
click at [737, 233] on div "Description" at bounding box center [684, 237] width 182 height 22
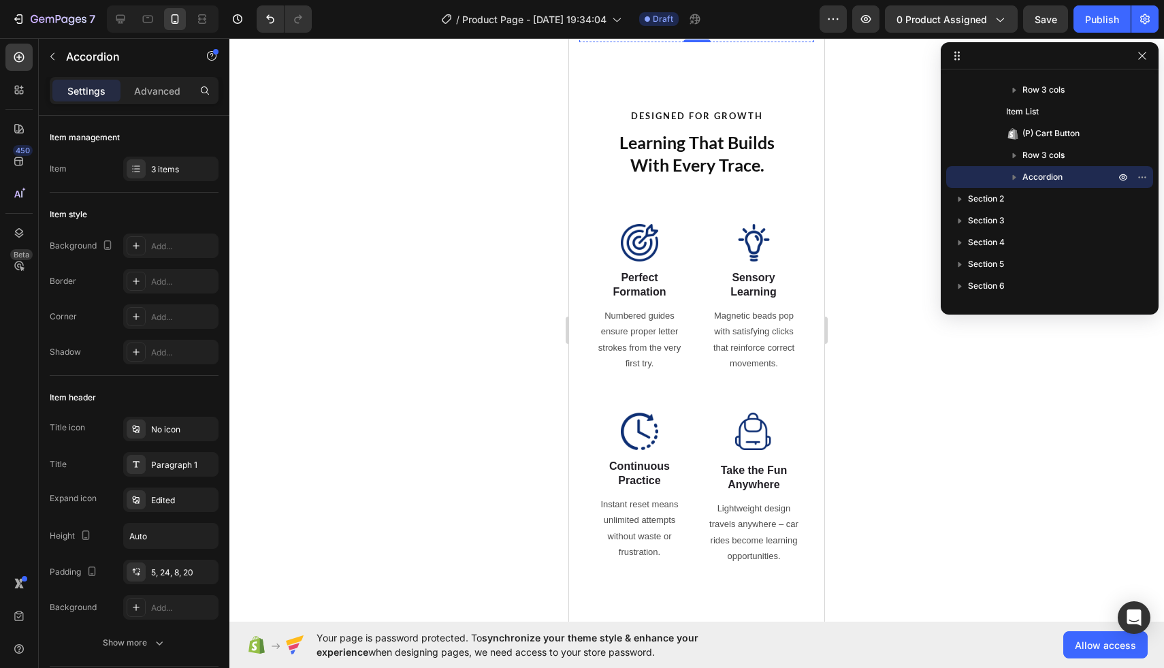
scroll to position [852, 0]
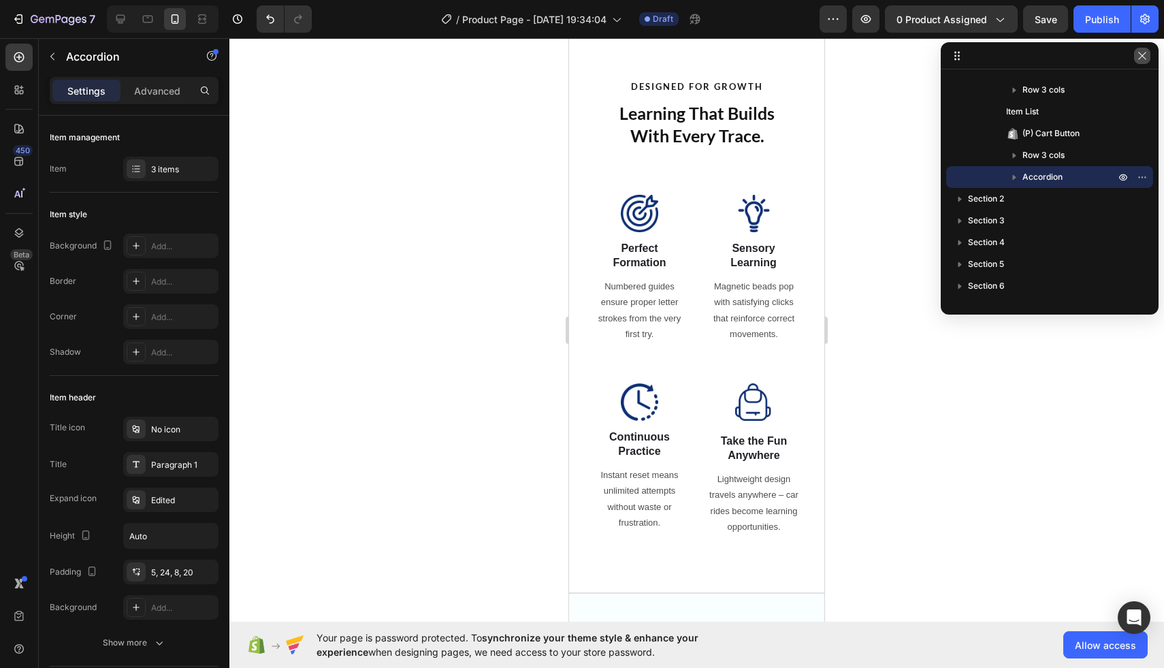
click at [1142, 50] on icon "button" at bounding box center [1141, 55] width 11 height 11
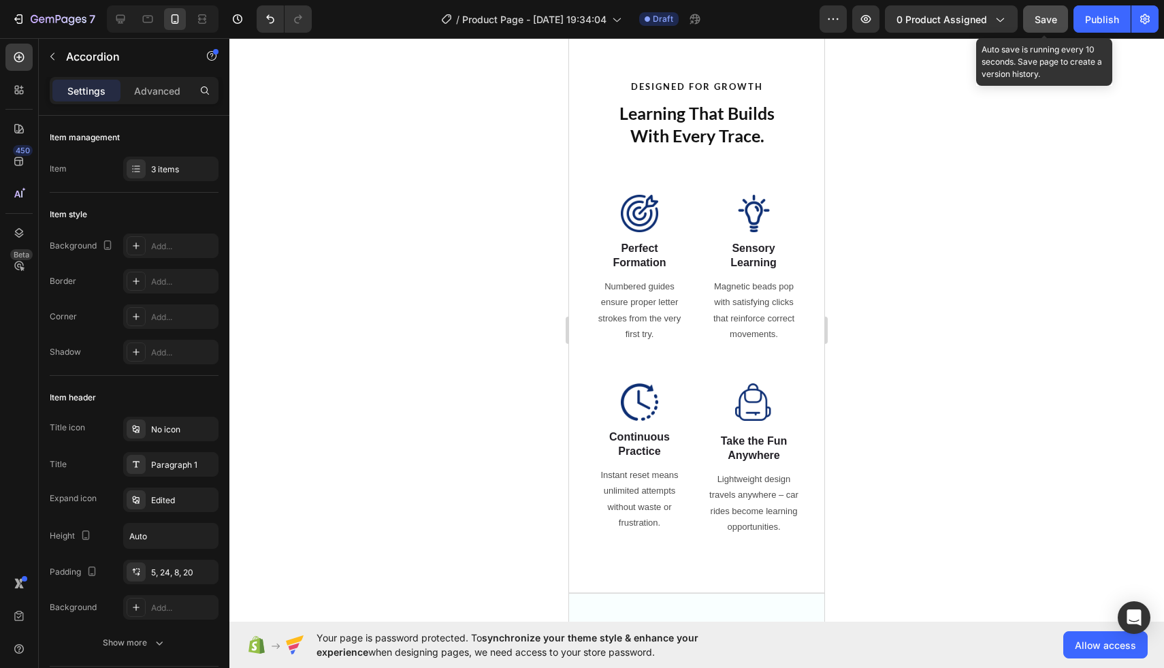
click at [1044, 11] on button "Save" at bounding box center [1045, 18] width 45 height 27
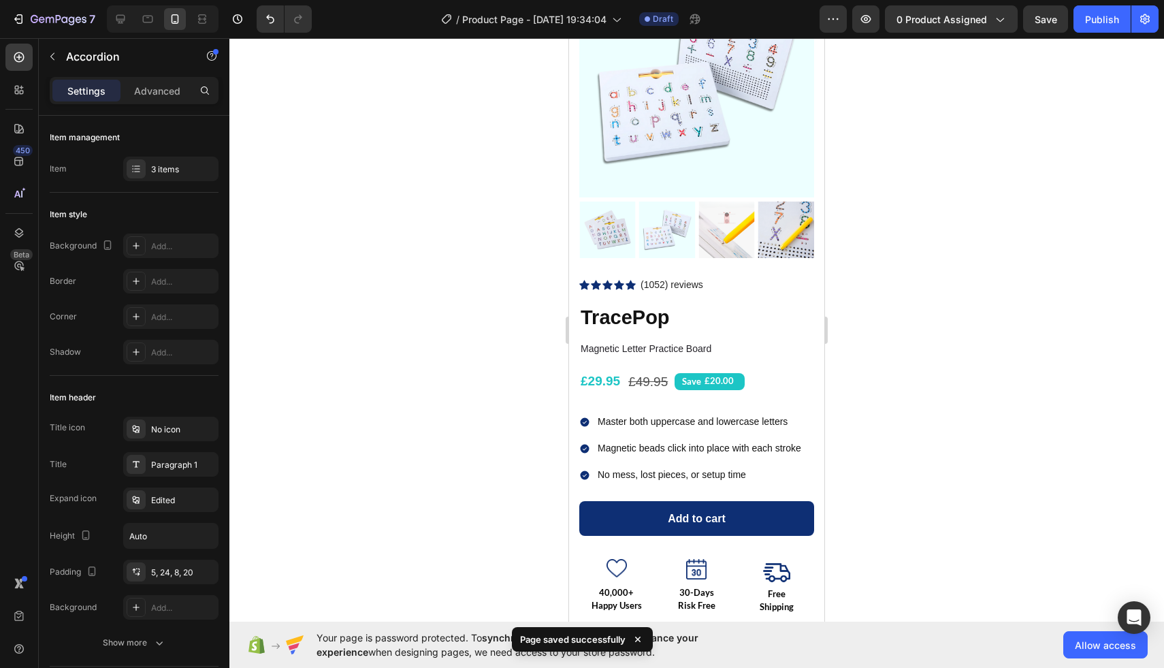
scroll to position [103, 0]
click at [23, 95] on icon at bounding box center [19, 90] width 14 height 14
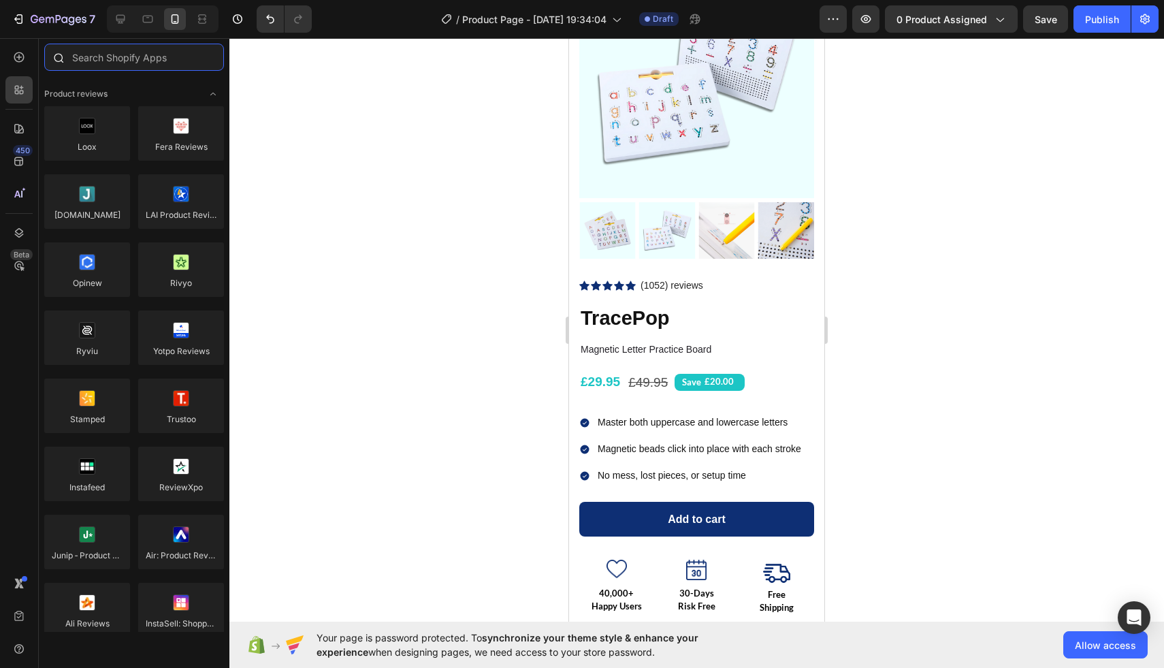
click at [159, 61] on input "text" at bounding box center [134, 57] width 180 height 27
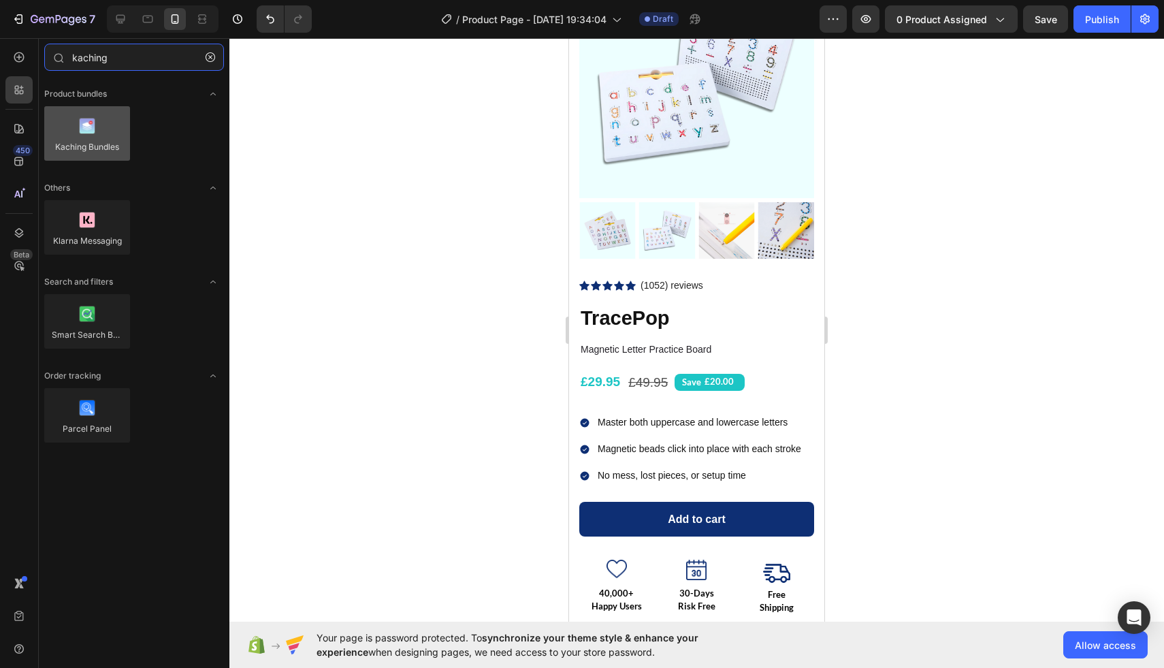
type input "kaching"
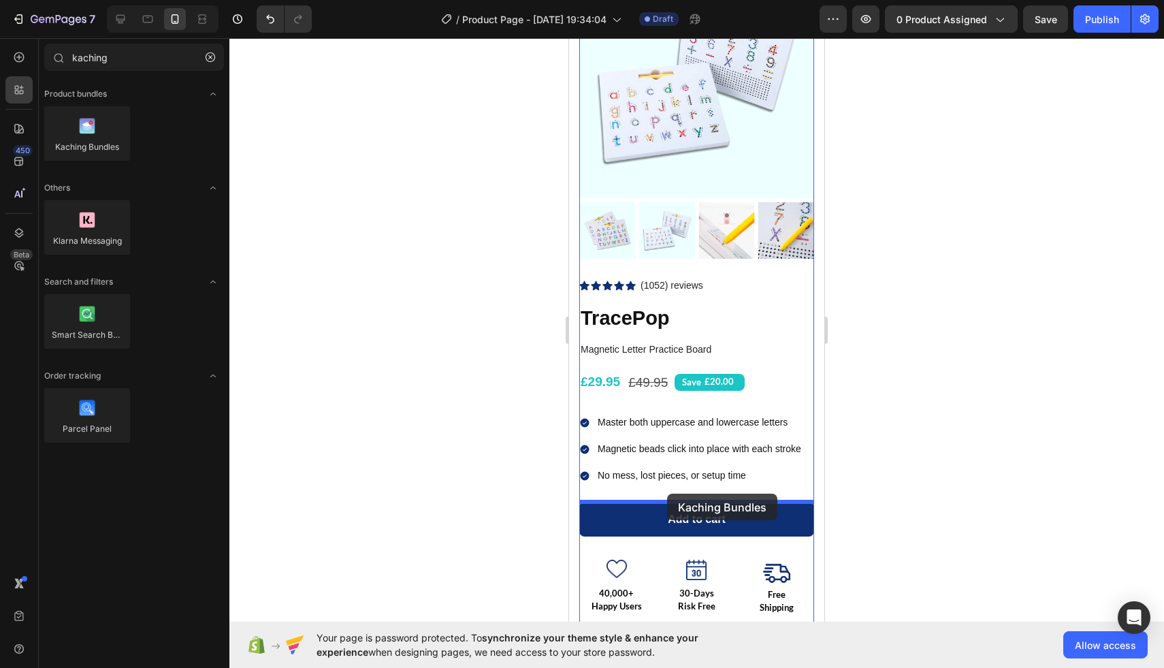
drag, startPoint x: 670, startPoint y: 165, endPoint x: 667, endPoint y: 493, distance: 328.7
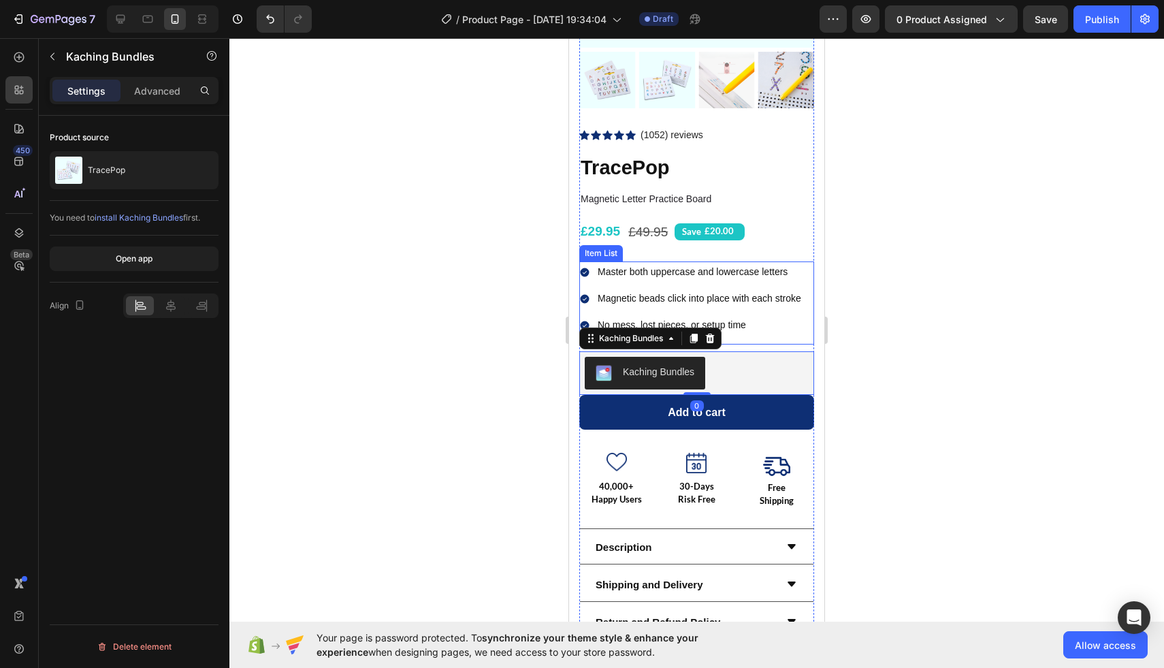
scroll to position [262, 0]
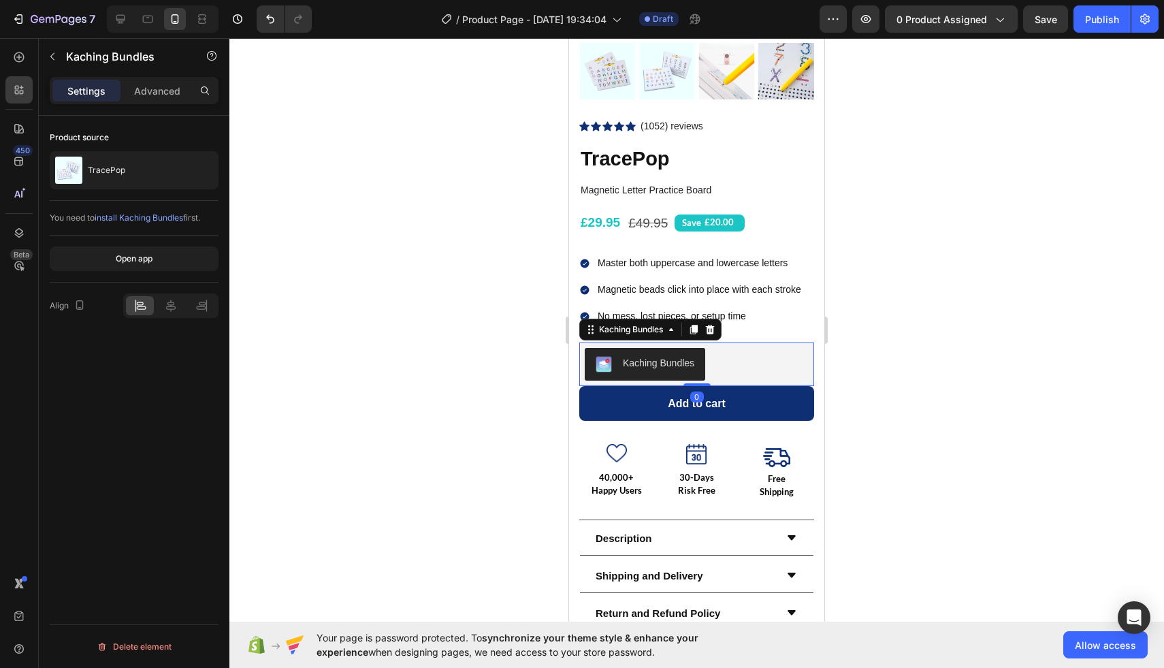
click at [910, 320] on div at bounding box center [696, 352] width 934 height 629
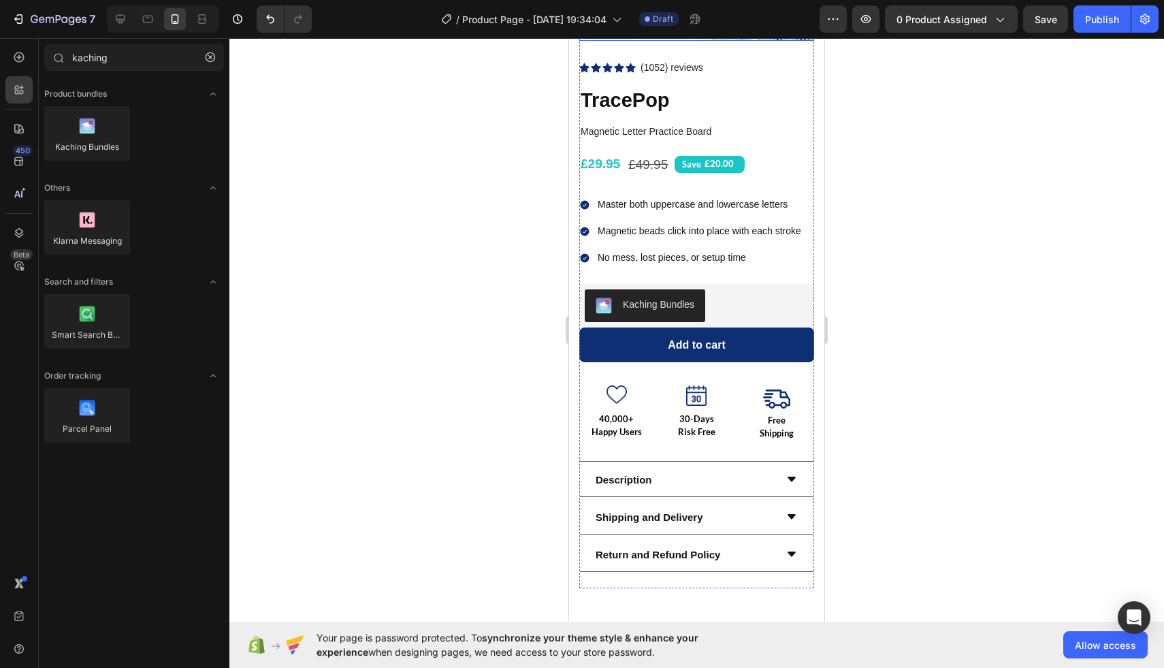
scroll to position [577, 0]
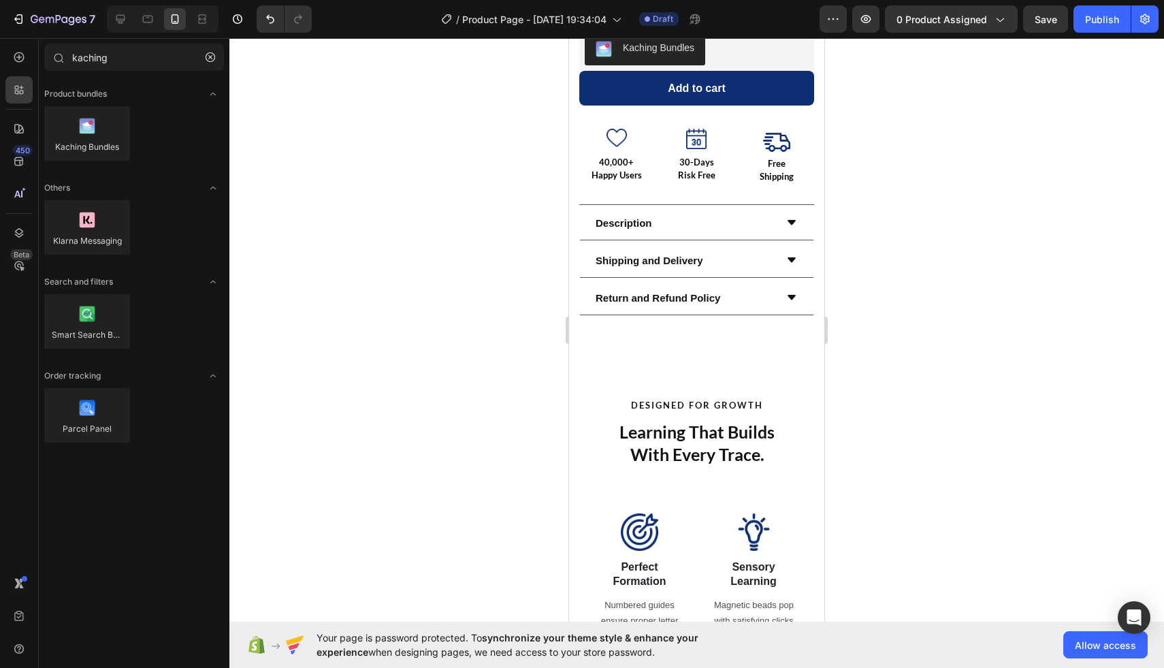
click at [1038, 33] on div "7 Version history / Product Page - [DATE] 19:34:04 Draft Preview 0 product assi…" at bounding box center [582, 19] width 1164 height 39
click at [1039, 30] on button "Save" at bounding box center [1045, 18] width 45 height 27
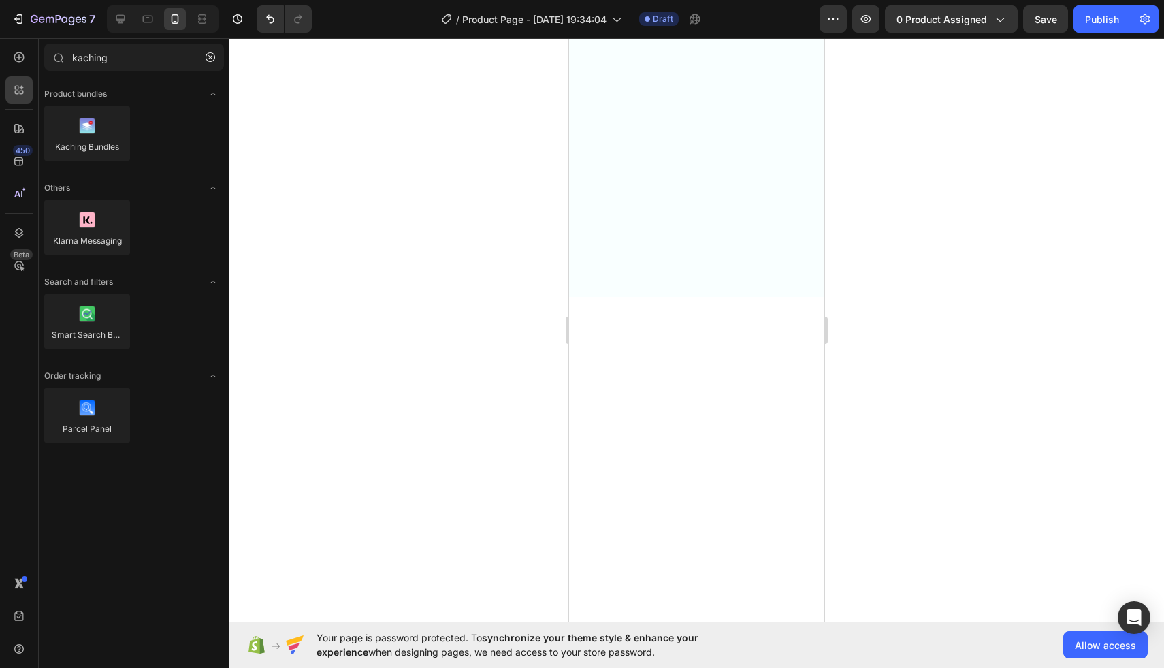
scroll to position [0, 0]
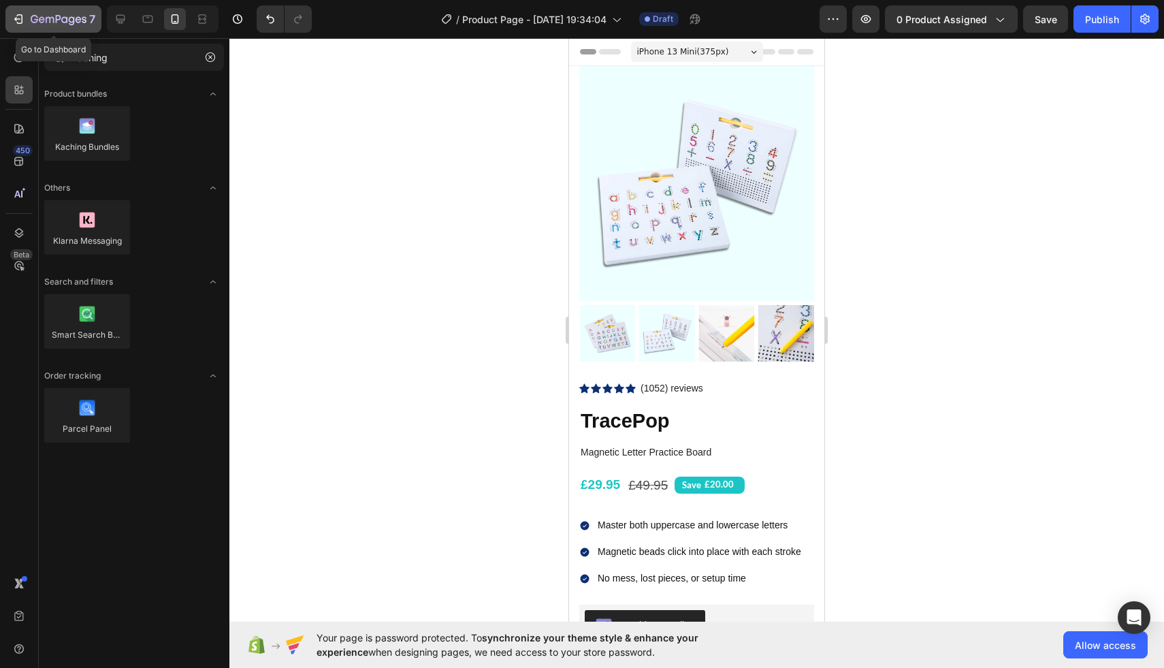
click at [16, 23] on icon "button" at bounding box center [19, 19] width 14 height 14
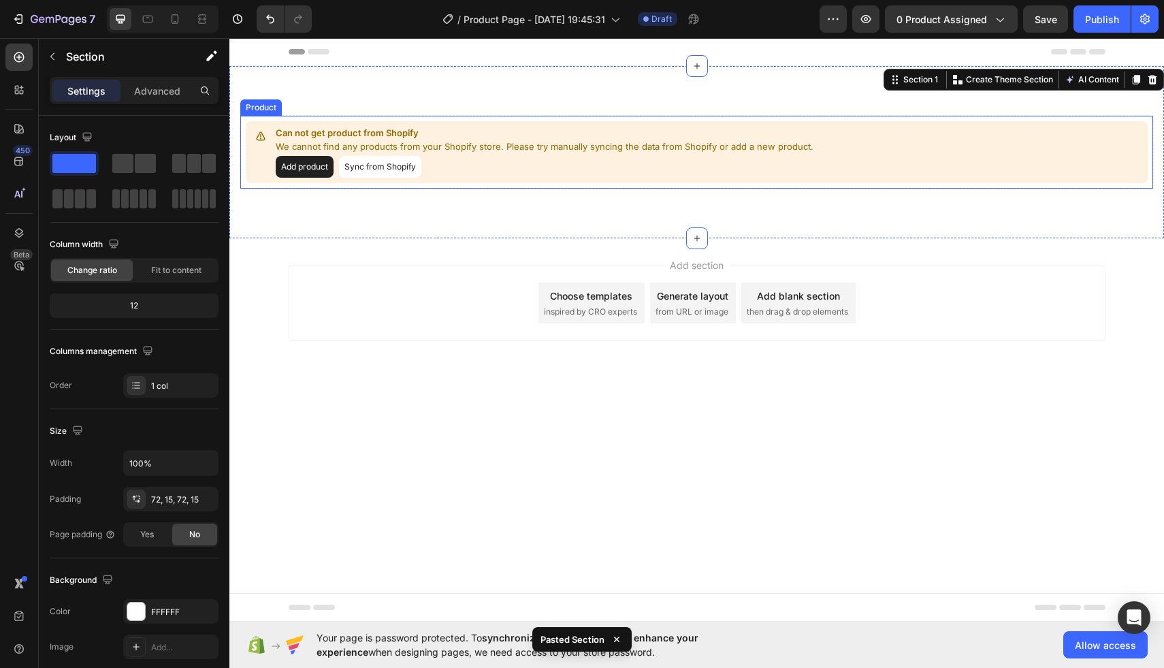
click at [297, 165] on button "Add product" at bounding box center [305, 167] width 58 height 22
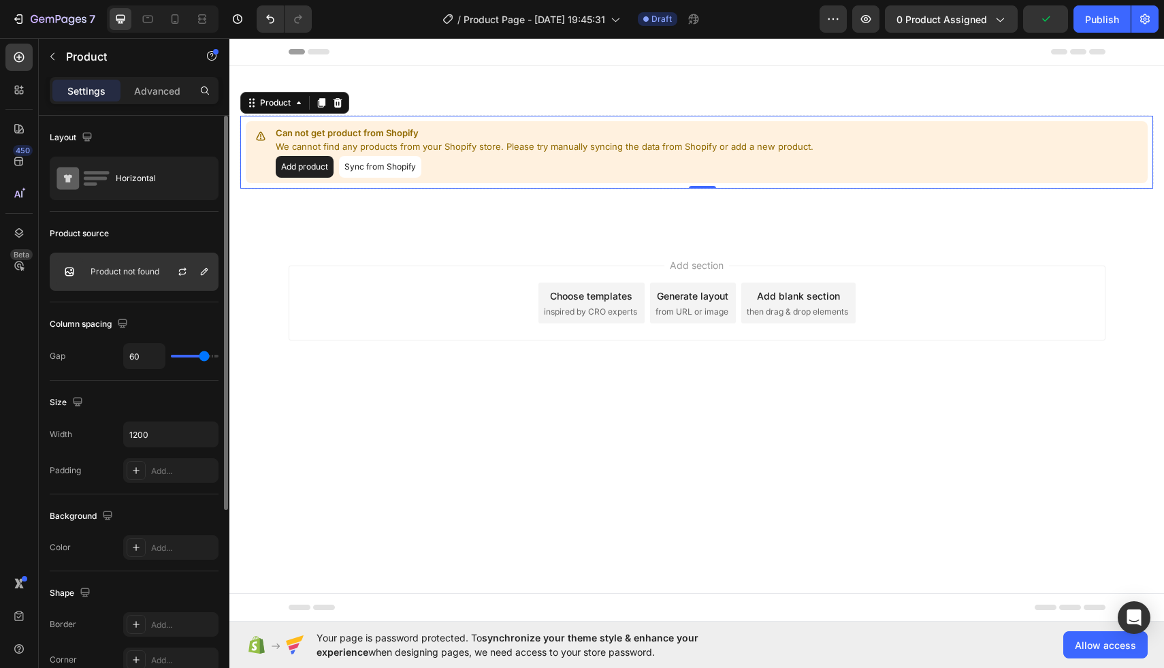
click at [154, 269] on p "Product not found" at bounding box center [124, 272] width 69 height 10
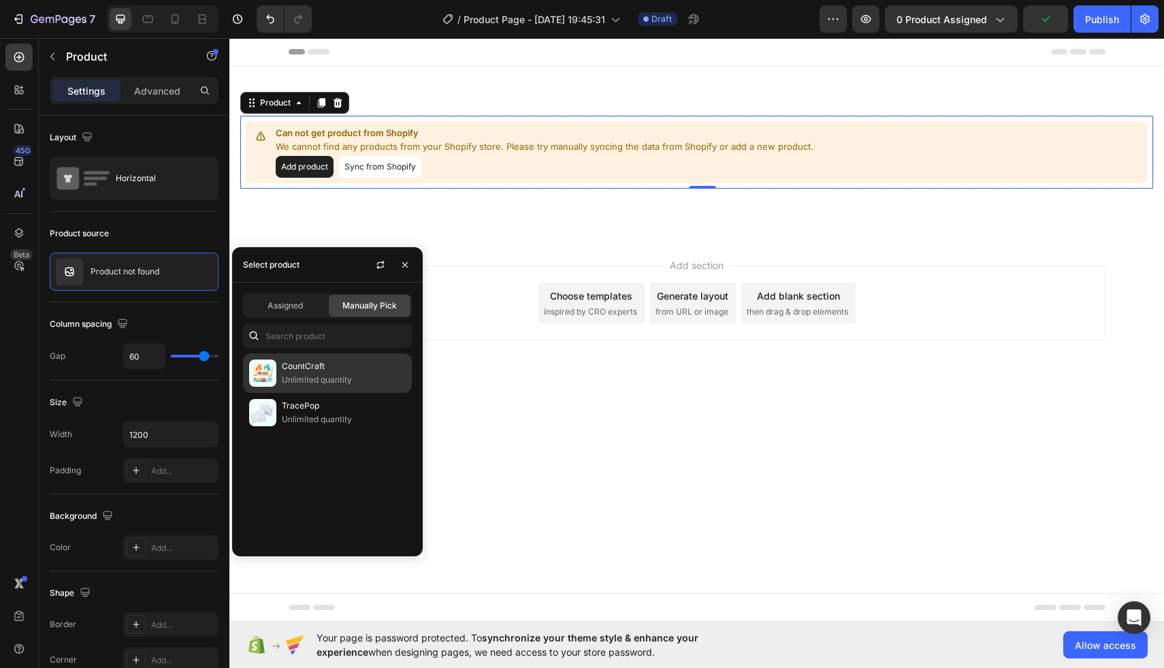
click at [298, 370] on p "CountCraft" at bounding box center [344, 366] width 124 height 14
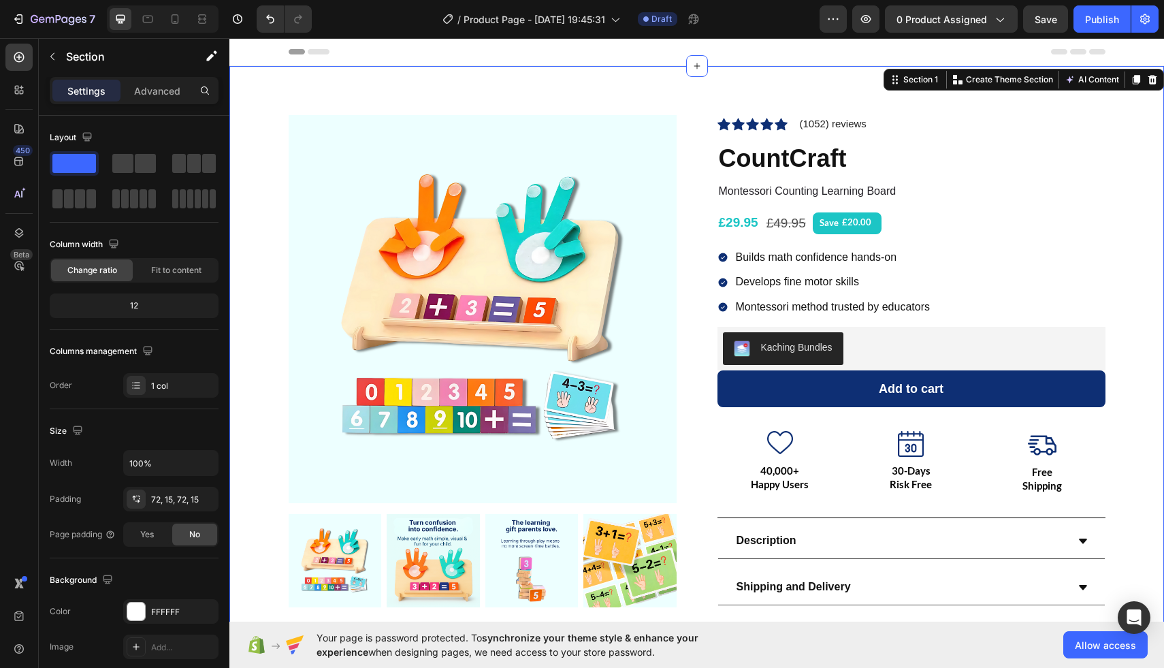
click at [650, 103] on div "Product Images Icon Icon Icon Icon Icon Icon List Hoz (1052) reviews Text block…" at bounding box center [696, 391] width 934 height 651
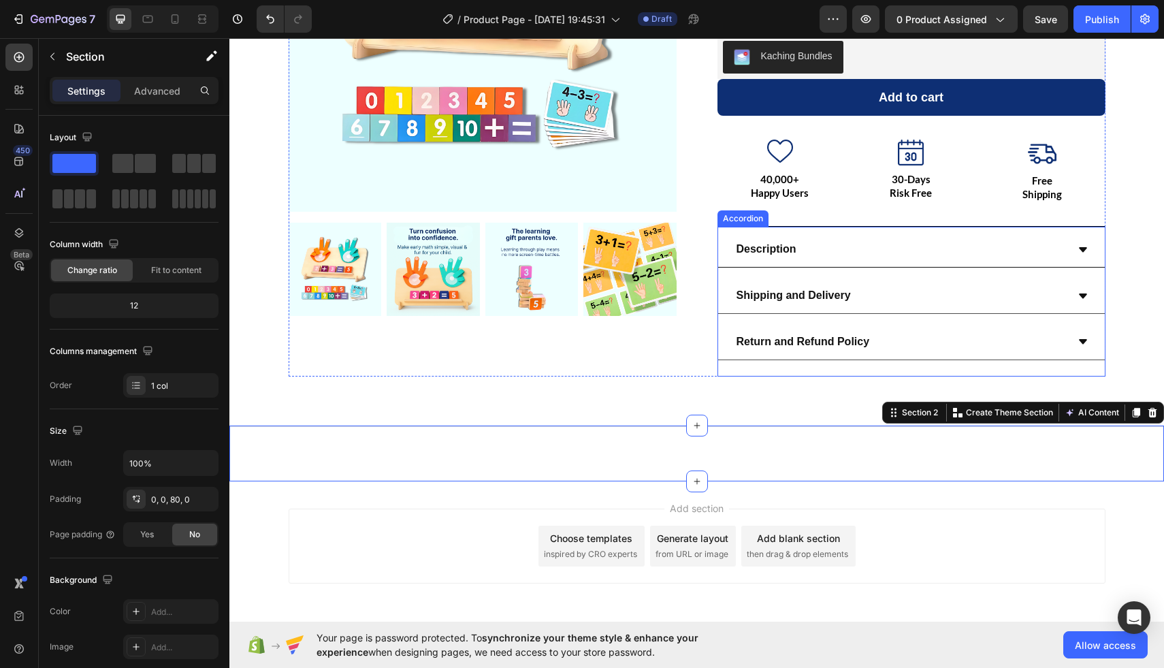
scroll to position [347, 0]
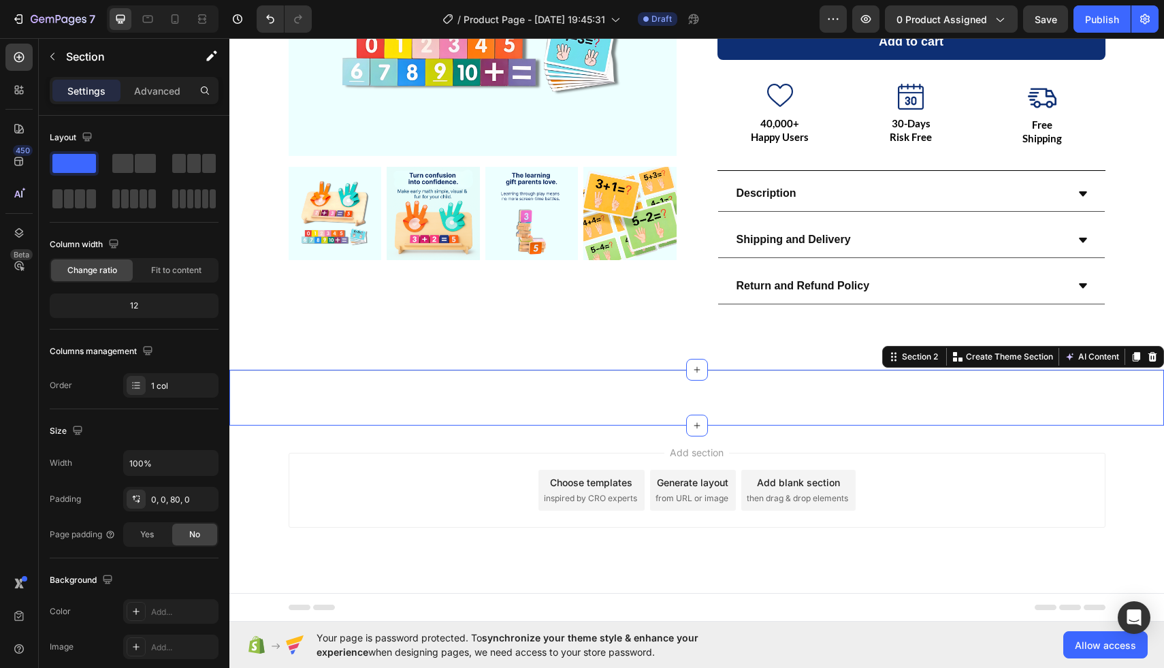
click at [526, 407] on div "Title Line Section 2 You can create reusable sections Create Theme Section AI C…" at bounding box center [696, 397] width 934 height 56
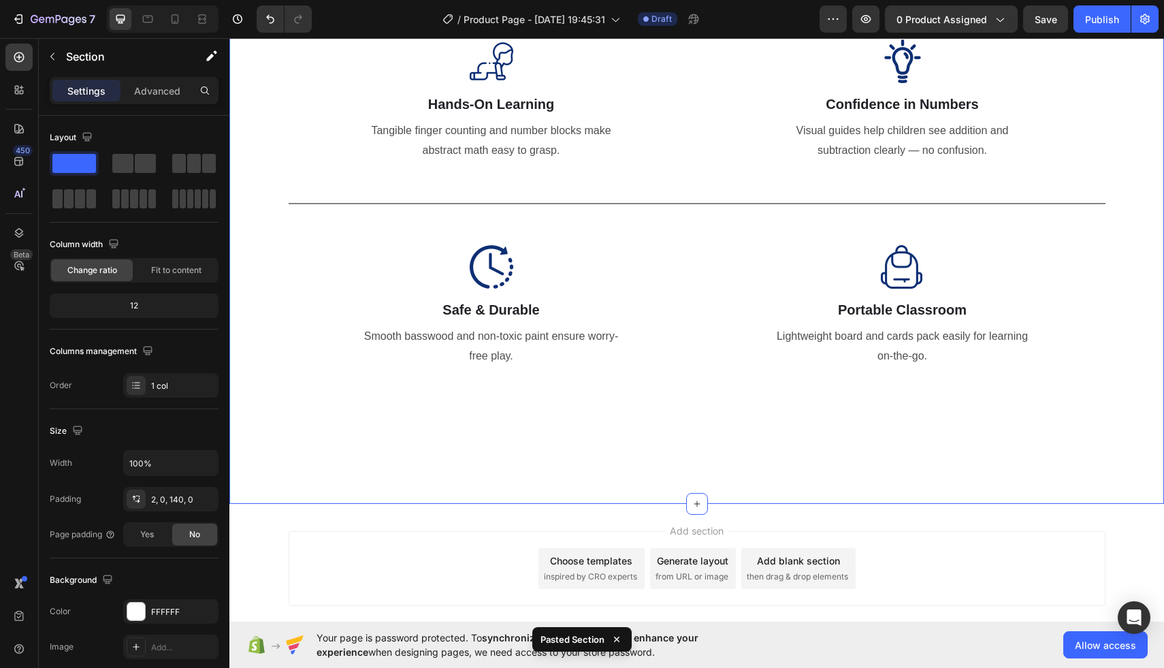
scroll to position [995, 0]
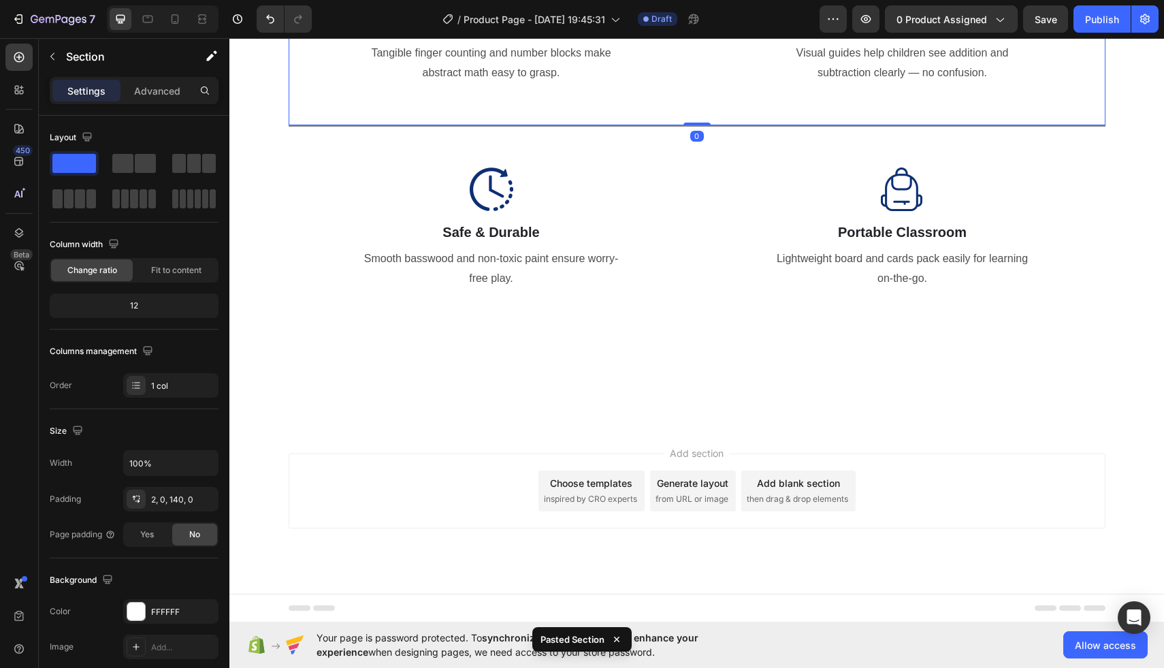
click at [753, 91] on div "Image Hands-On Learning Heading Tangible finger counting and number blocks make…" at bounding box center [697, 23] width 817 height 205
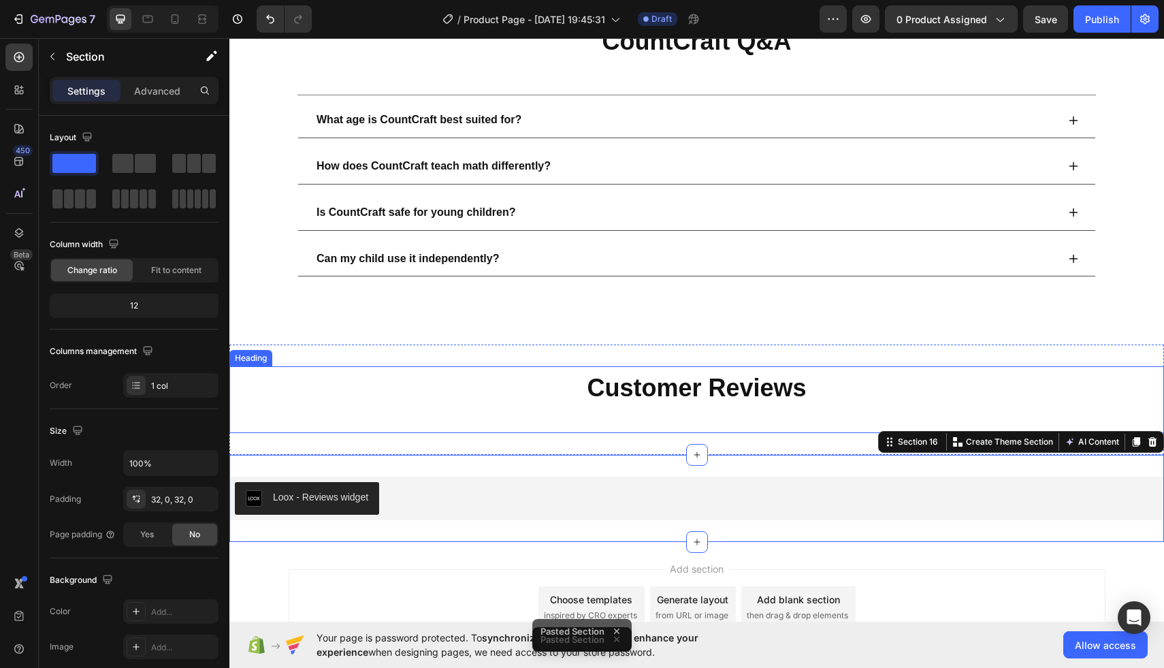
scroll to position [2802, 0]
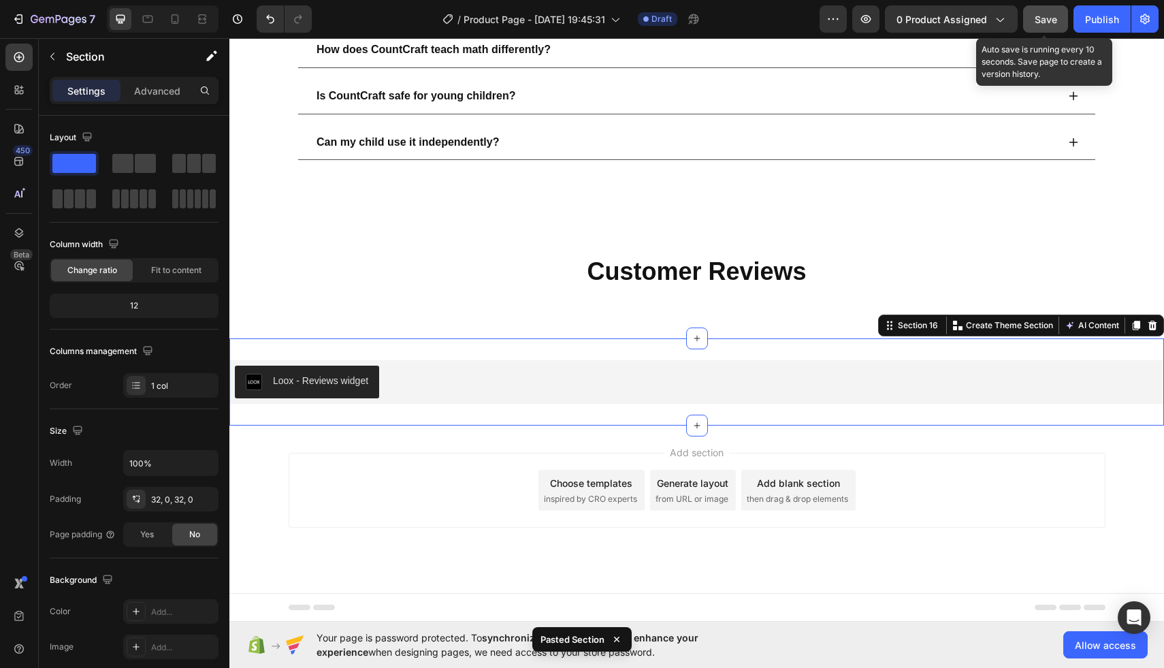
click at [1047, 27] on button "Save" at bounding box center [1045, 18] width 45 height 27
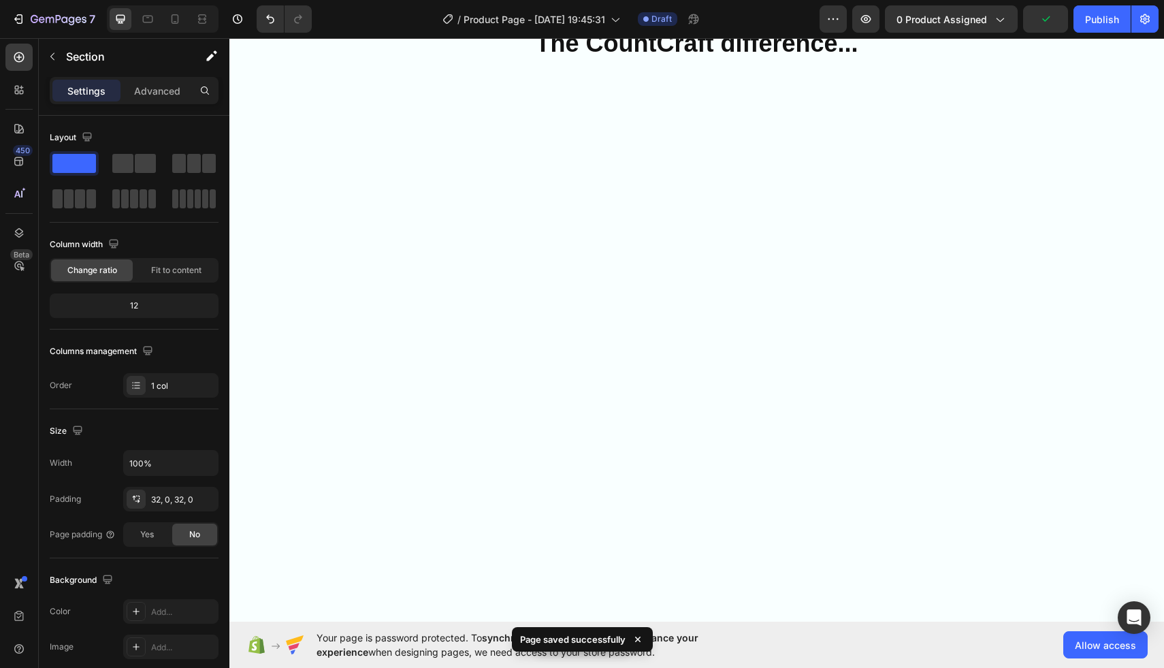
scroll to position [708, 0]
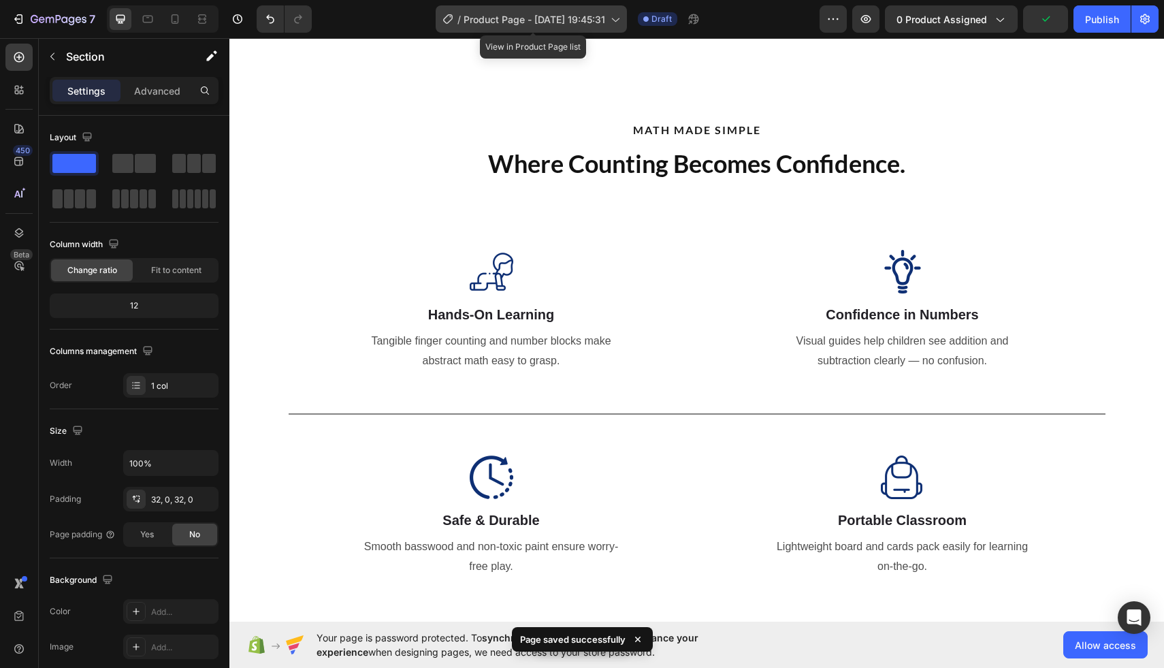
click at [561, 9] on div "/ Product Page - Sep 28, 19:45:31" at bounding box center [530, 18] width 191 height 27
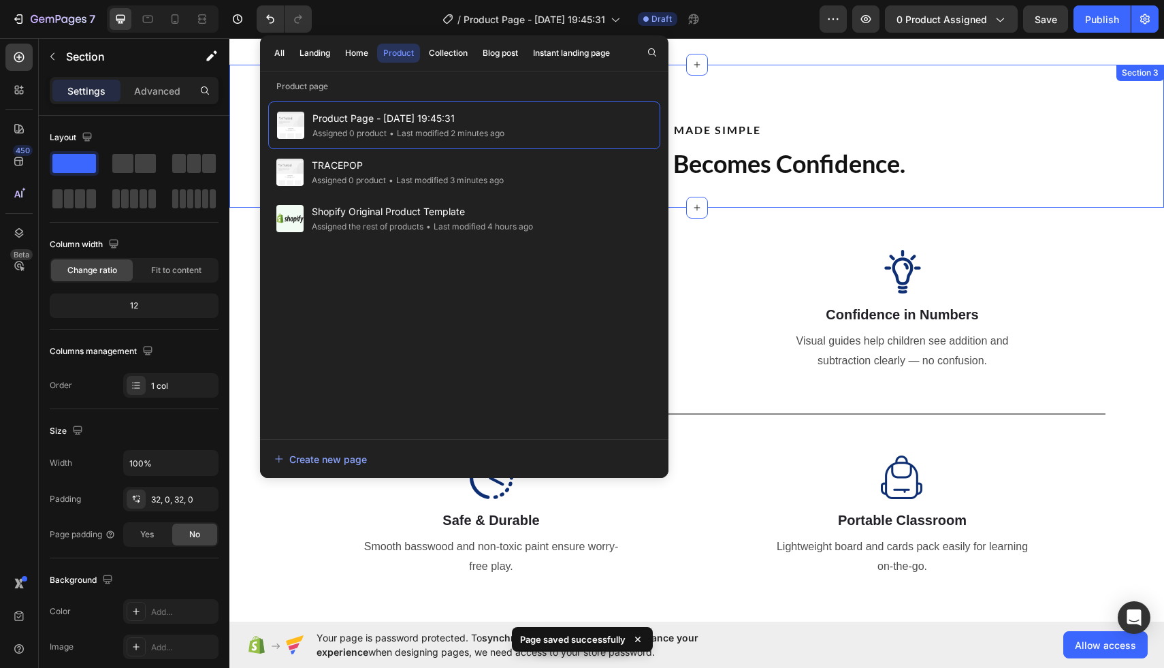
click at [721, 85] on div "MATH MADE SIMPLE Text Block Where Counting Becomes Confidence. Heading Section 3" at bounding box center [696, 137] width 934 height 144
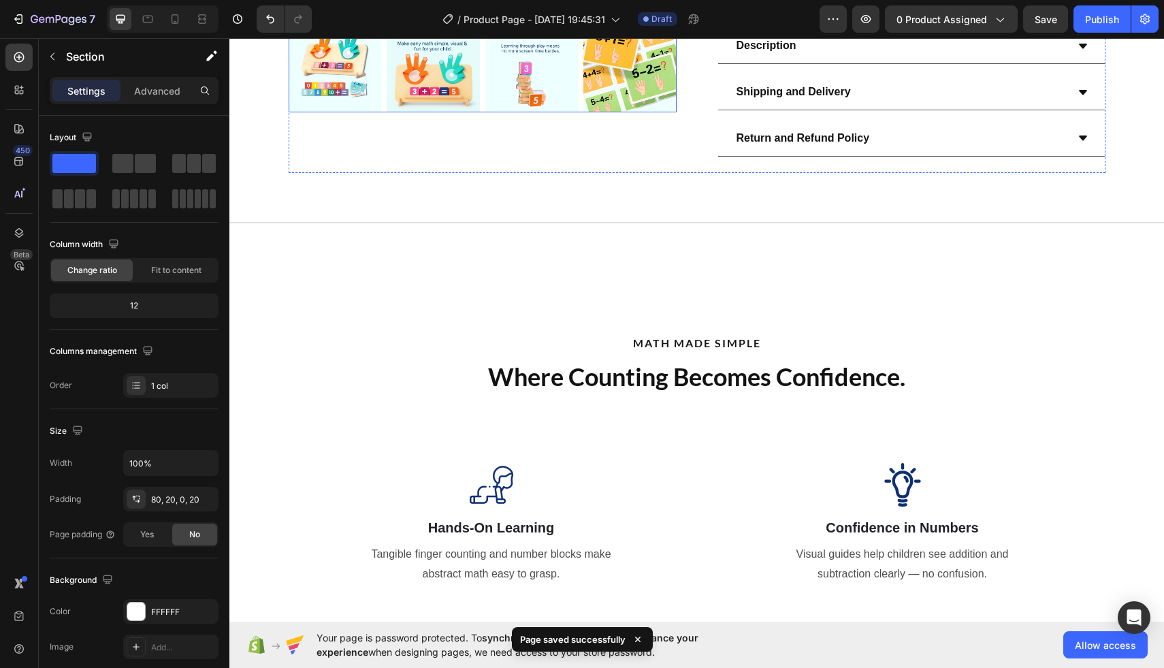
scroll to position [631, 0]
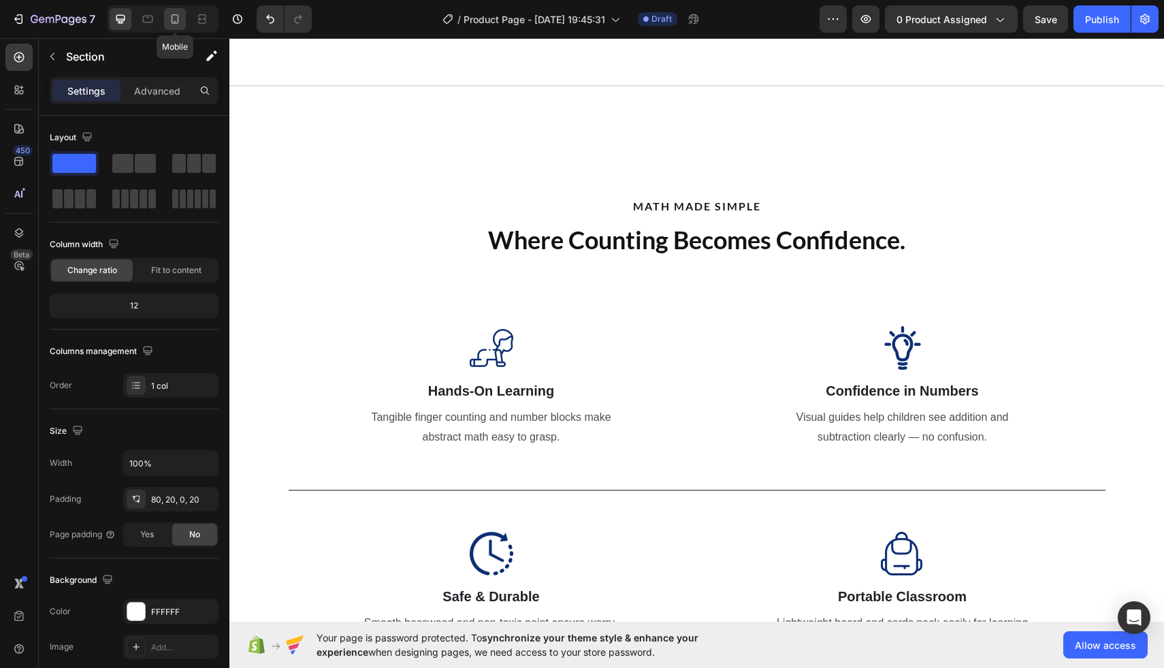
click at [174, 22] on icon at bounding box center [174, 19] width 7 height 10
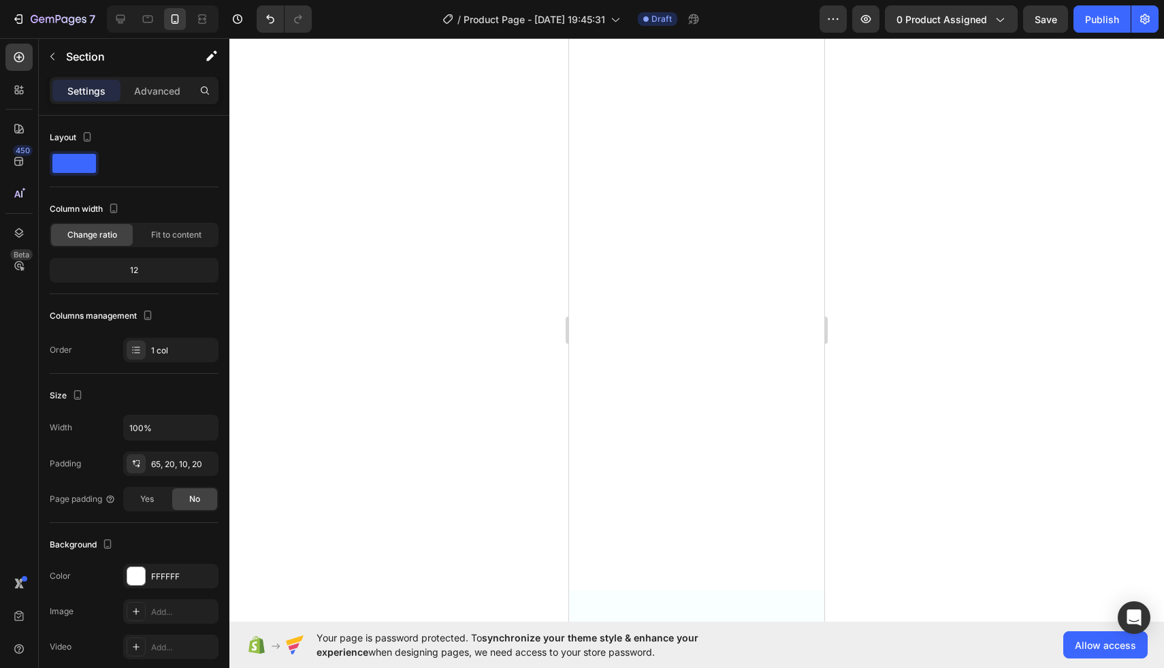
scroll to position [108, 0]
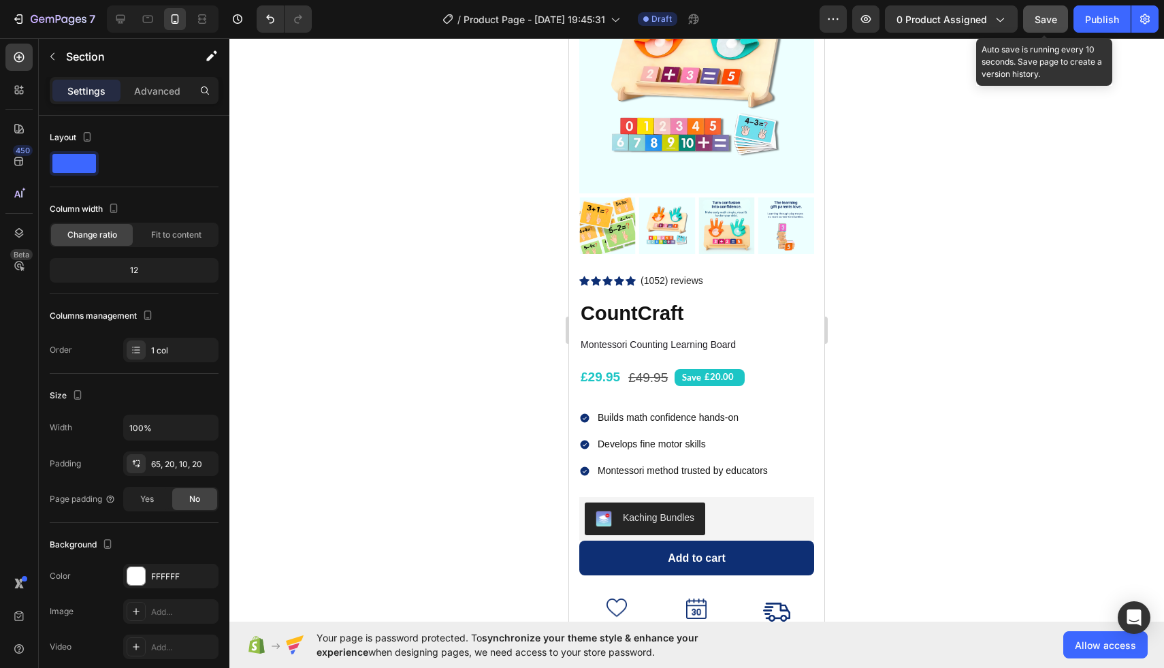
click at [1032, 29] on button "Save" at bounding box center [1045, 18] width 45 height 27
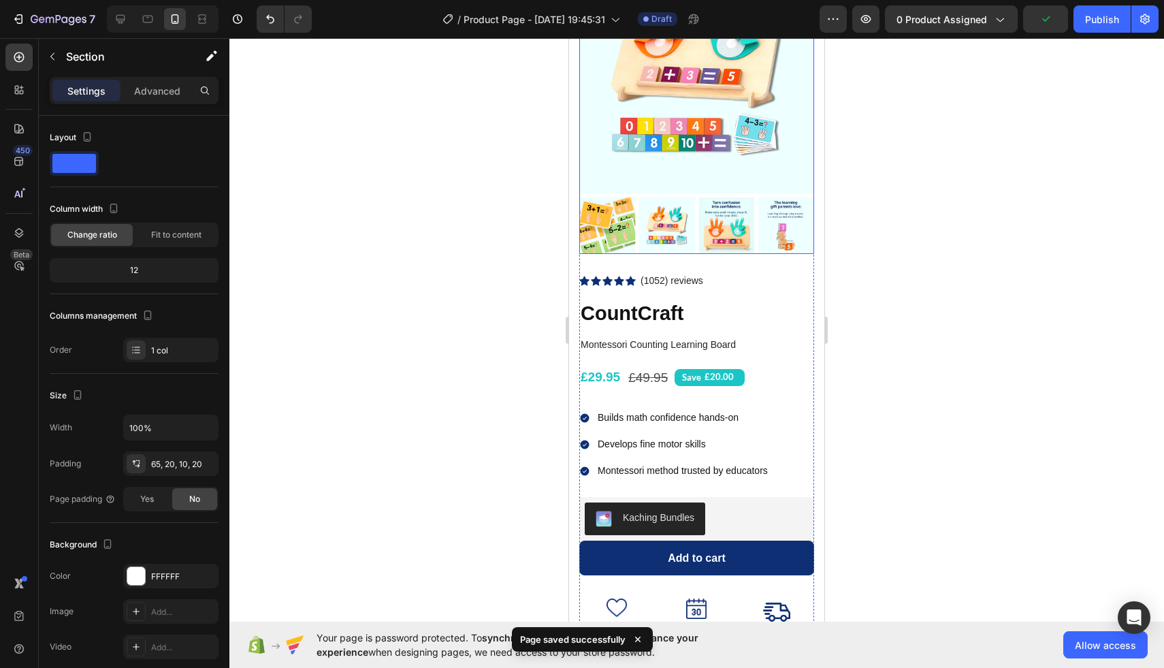
scroll to position [0, 0]
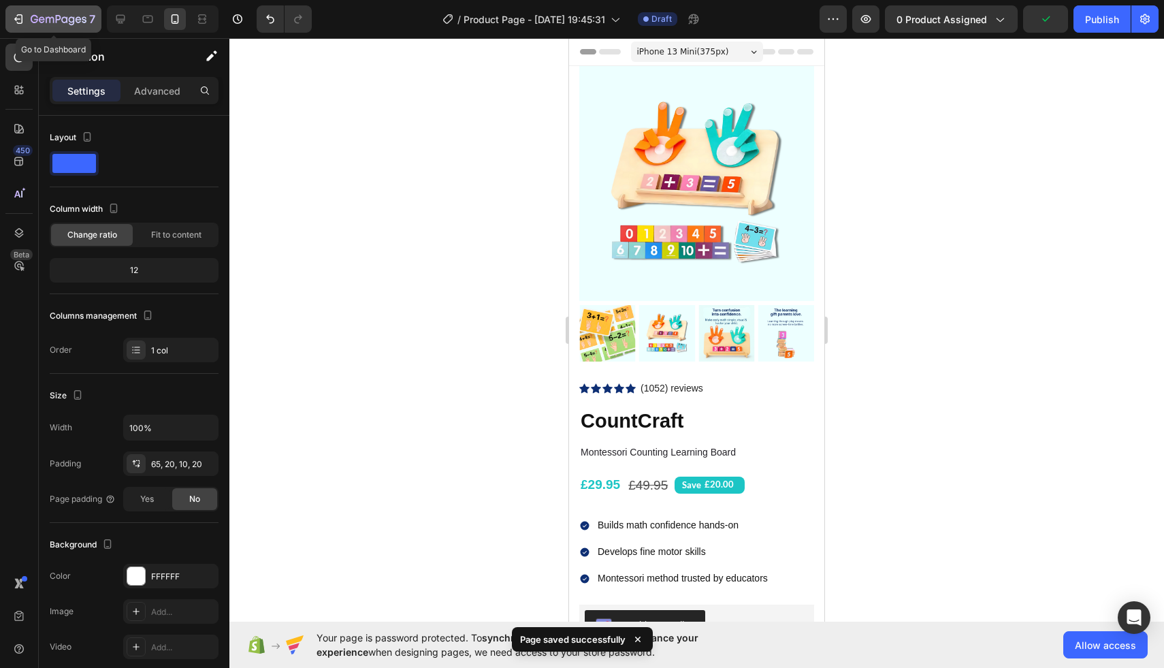
click at [54, 9] on button "7" at bounding box center [53, 18] width 96 height 27
